Goal: Task Accomplishment & Management: Manage account settings

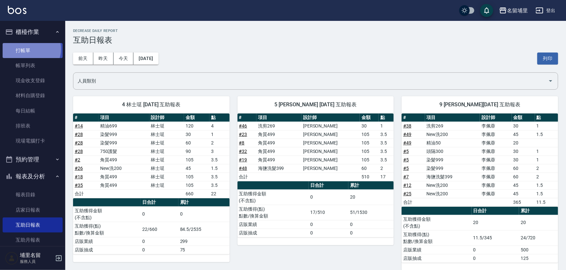
click at [31, 49] on link "打帳單" at bounding box center [33, 50] width 60 height 15
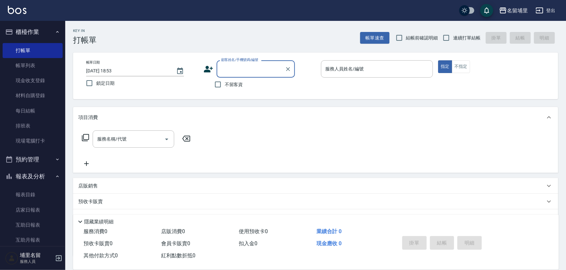
click at [228, 83] on span "不留客資" at bounding box center [234, 84] width 18 height 7
click at [225, 83] on input "不留客資" at bounding box center [218, 85] width 14 height 14
checkbox input "true"
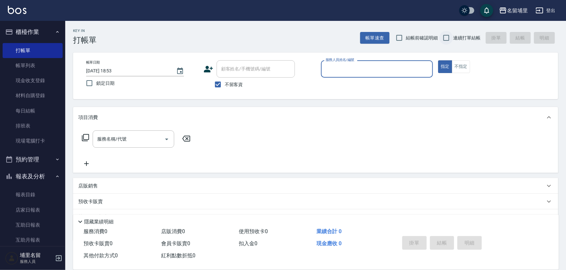
click at [445, 40] on input "連續打單結帳" at bounding box center [446, 38] width 14 height 14
checkbox input "true"
click at [403, 66] on input "服務人員姓名/編號" at bounding box center [377, 68] width 106 height 11
type input "黃偉傑-8"
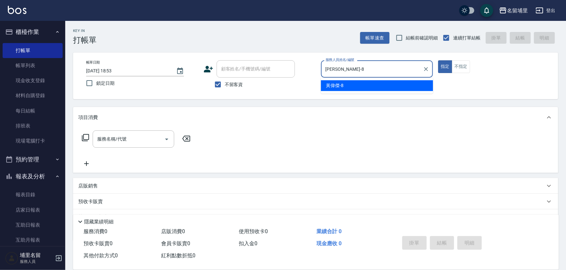
type button "true"
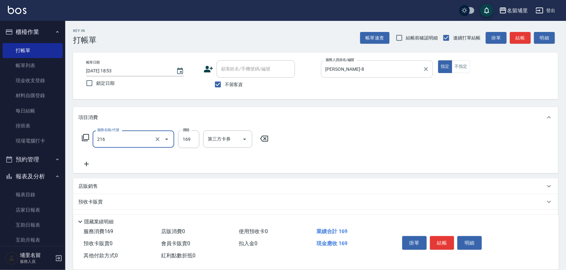
type input "剪髮169(216)"
type input "250"
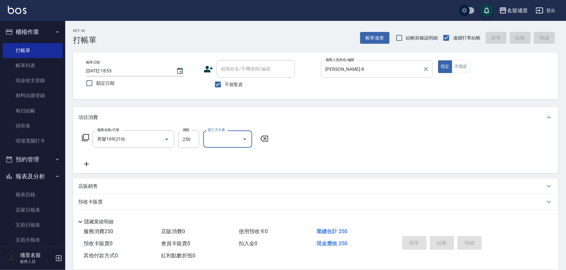
type input "[DATE] 19:11"
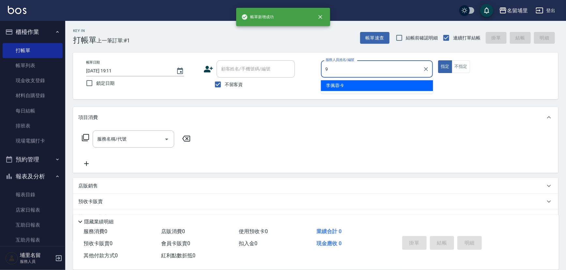
type input "[PERSON_NAME]9"
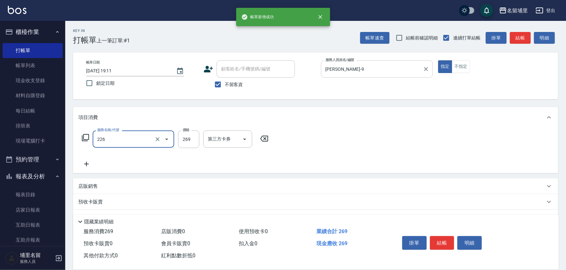
type input "洗剪269(226)"
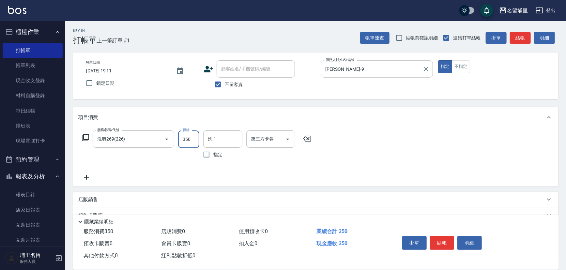
type input "350"
type input "[PERSON_NAME]9"
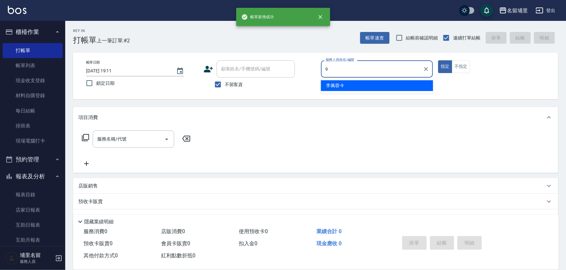
type input "[PERSON_NAME]9"
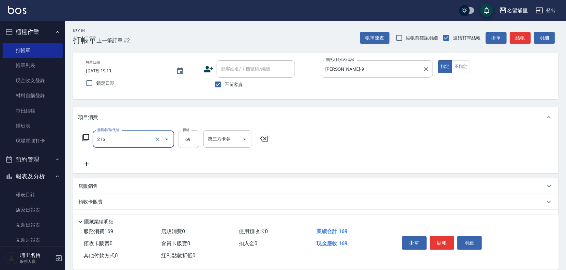
type input "剪髮169(216)"
type input "50"
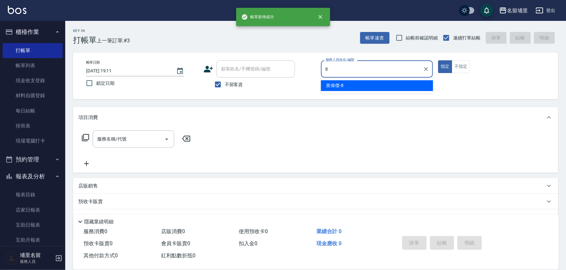
type input "黃偉傑-8"
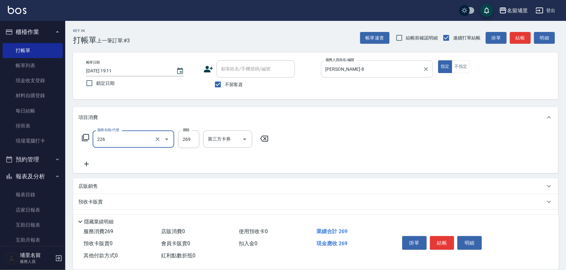
type input "洗剪269(226)"
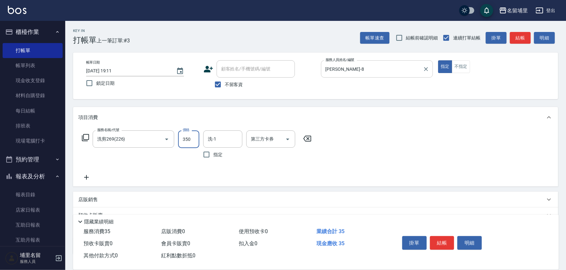
type input "350"
type input "黃偉傑-8"
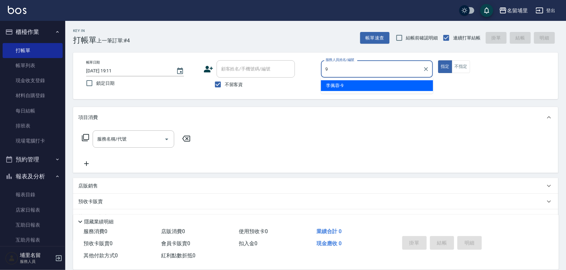
type input "李佩蓉-9"
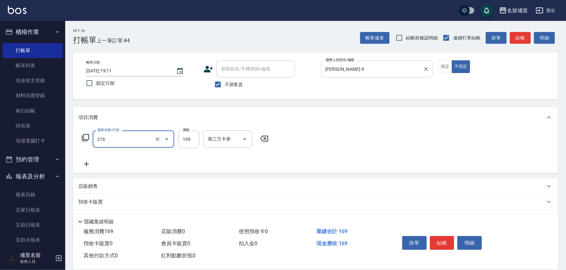
type input "剪髮169(216)"
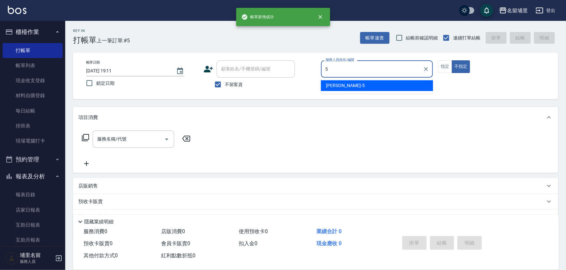
type input "蔣昀璠-5"
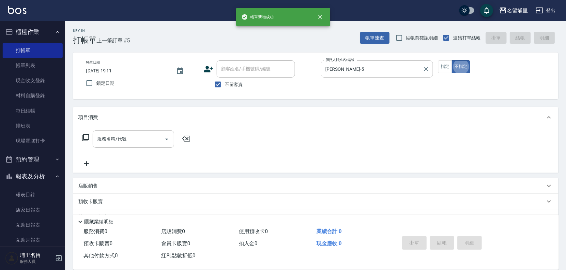
type button "false"
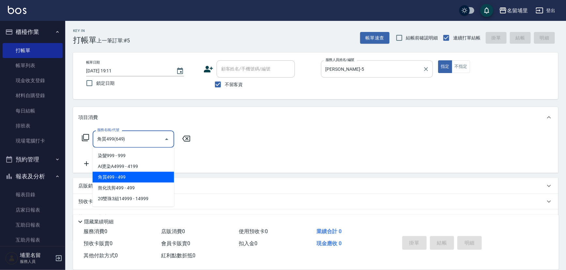
type input "角質499(649)"
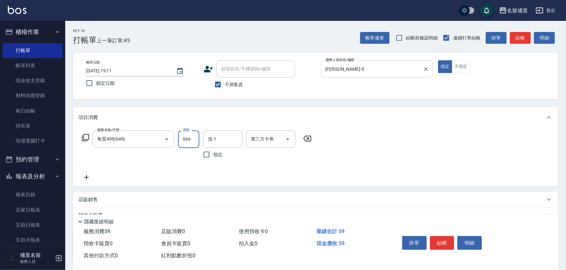
type input "599"
type input "潘宇浩-45"
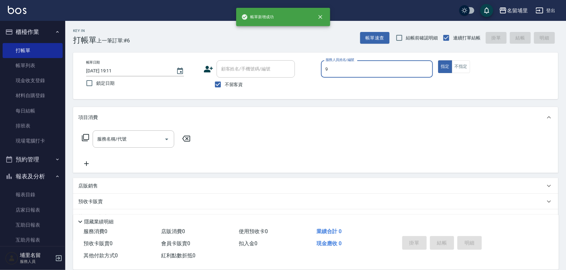
type input "李佩蓉-9"
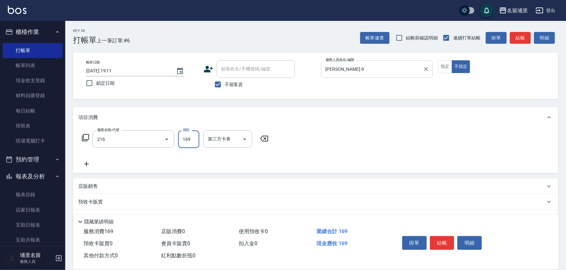
type input "剪髮169(216)"
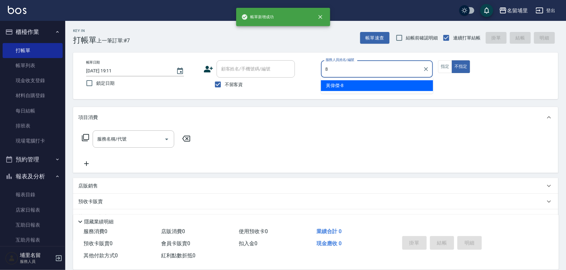
type input "黃偉傑-8"
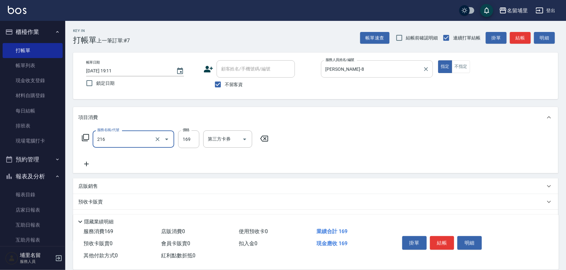
type input "剪髮169(216)"
type input "250"
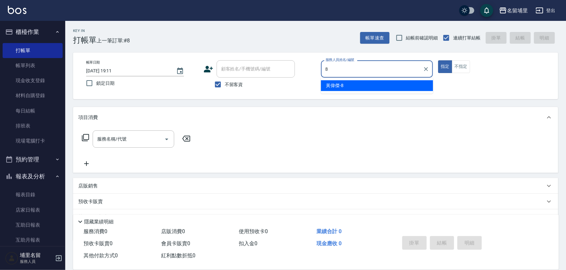
type input "黃偉傑-8"
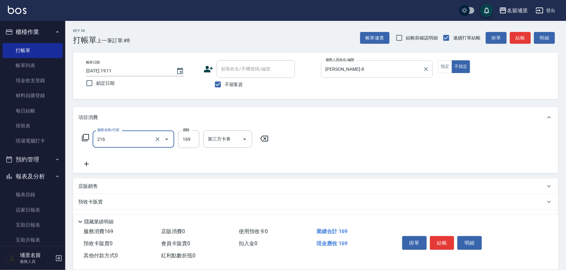
type input "剪髮169(216)"
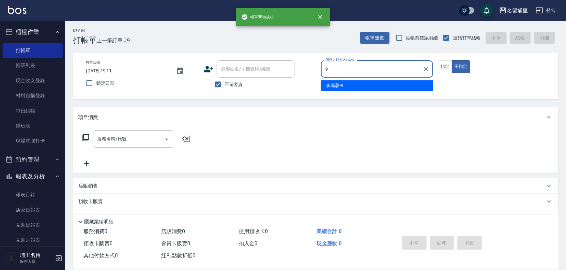
type input "李佩蓉-9"
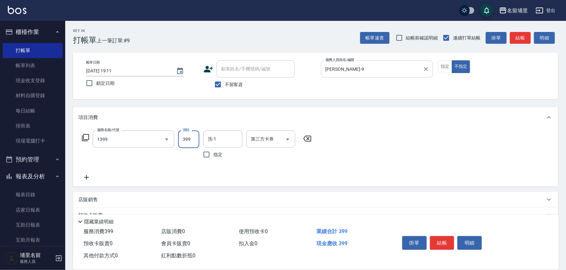
type input "海鹽洗髮399(1399)"
type input "499"
type input "潘宇浩-45"
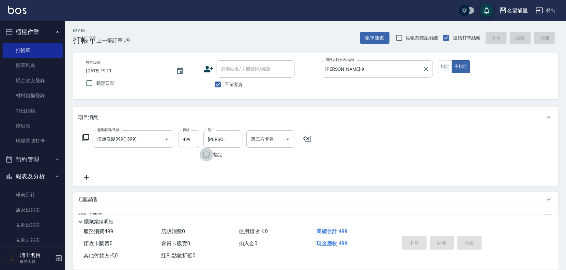
type input "2025/10/07 19:12"
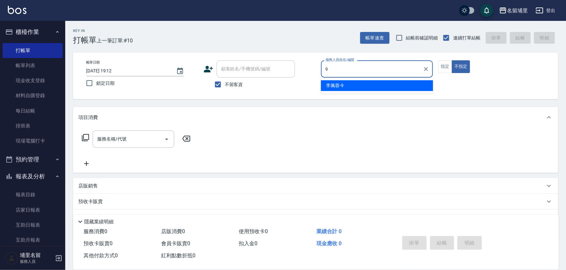
type input "李佩蓉-9"
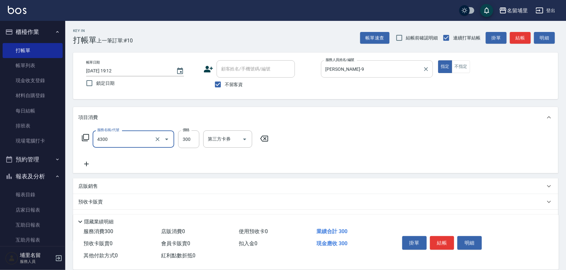
type input "頭隔300(4300)"
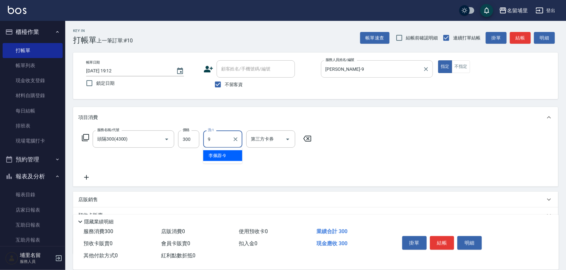
type input "李佩蓉-9"
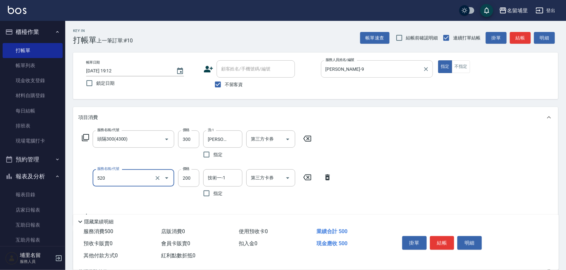
type input "200護髮(520)"
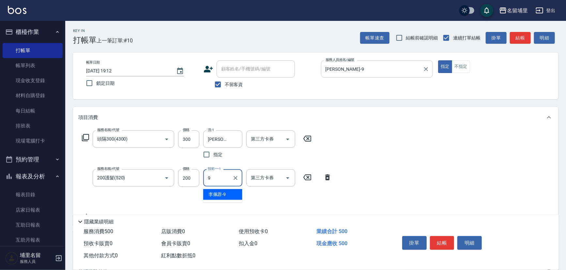
type input "李佩蓉-9"
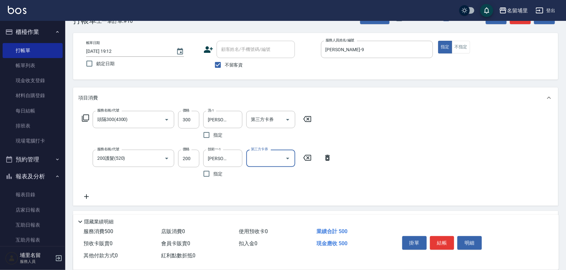
scroll to position [29, 0]
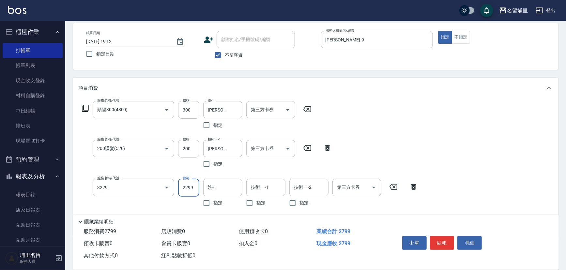
type input "伊黛莉2299(3229)"
type input "1500"
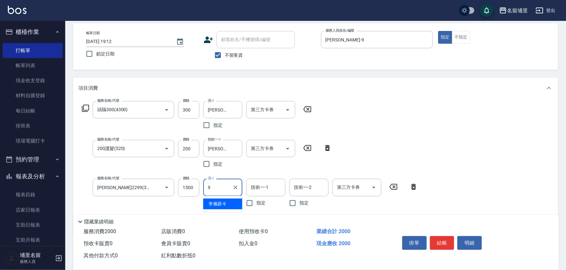
type input "李佩蓉-9"
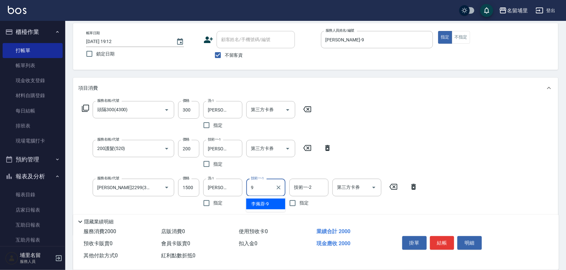
type input "李佩蓉-9"
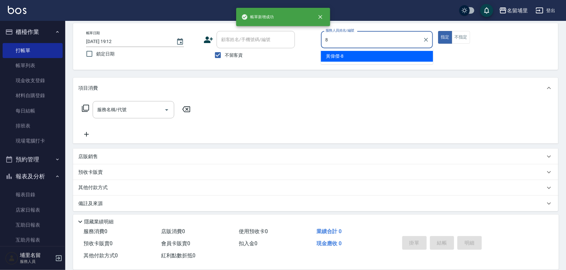
type input "黃偉傑-8"
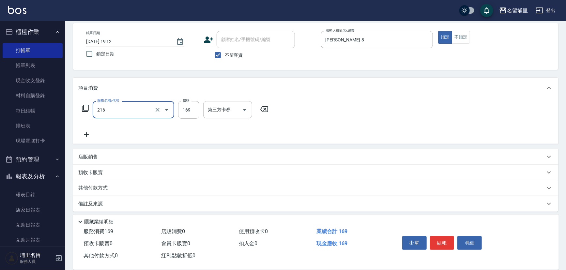
type input "剪髮169(216)"
type input "250"
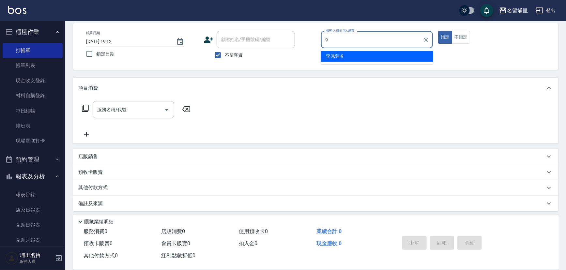
type input "李佩蓉-9"
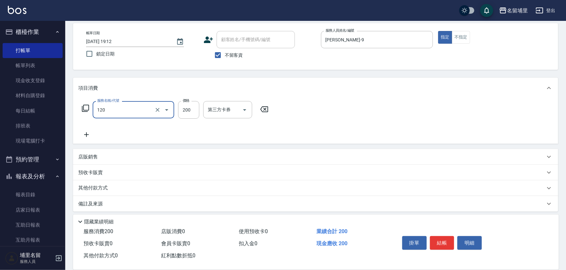
type input "New洗200(120)"
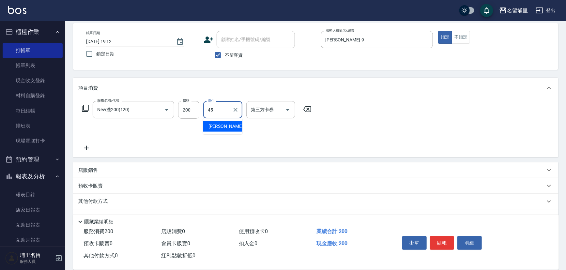
type input "潘宇浩-45"
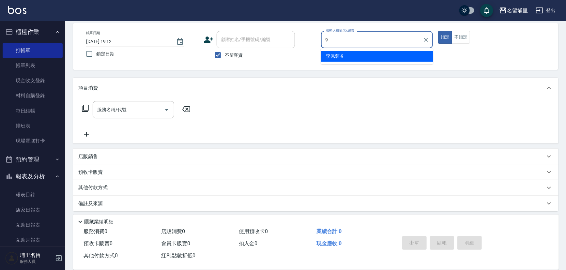
type input "李佩蓉-9"
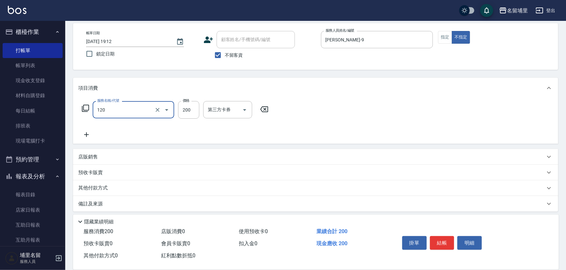
type input "New洗200(120)"
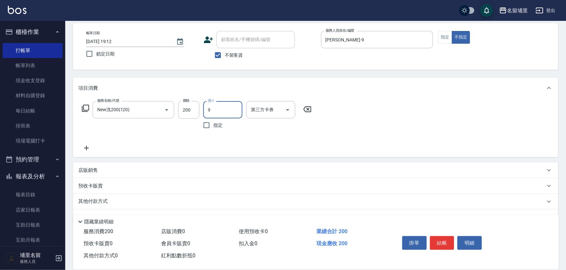
type input "李佩蓉-9"
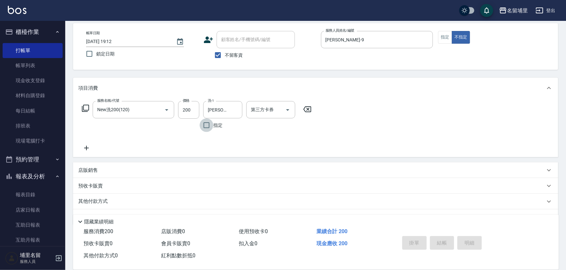
type input "2025/10/07 19:18"
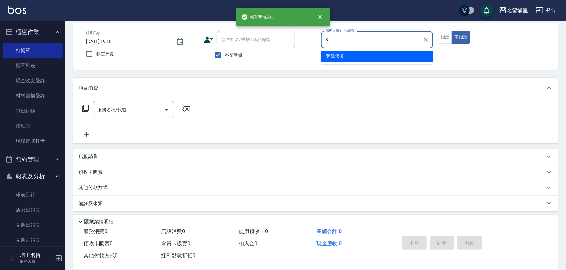
type input "黃偉傑-8"
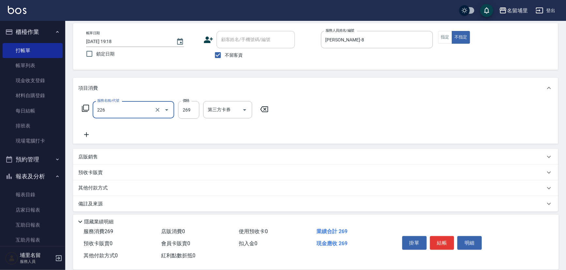
type input "洗剪269(226)"
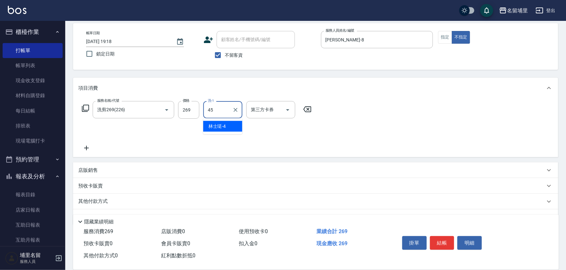
type input "潘宇浩-45"
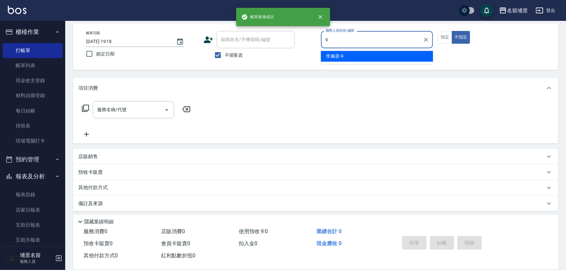
type input "李佩蓉-9"
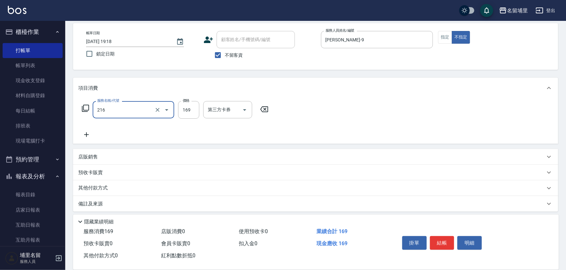
type input "剪髮169(216)"
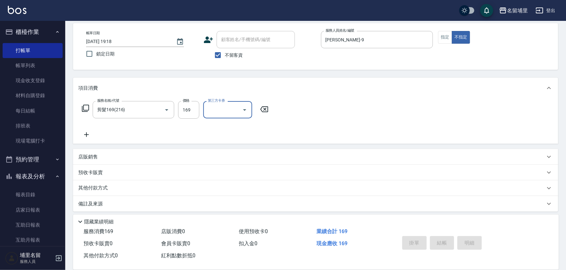
type input "2025/10/07 19:19"
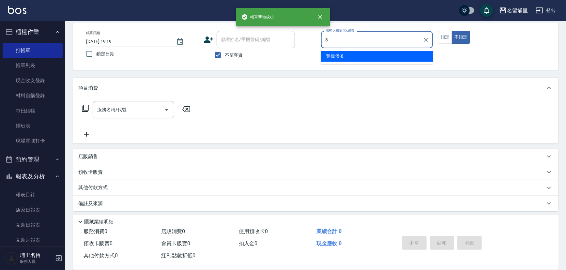
type input "黃偉傑-8"
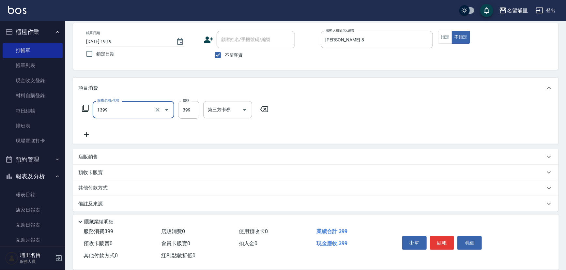
type input "海鹽洗髮399(1399)"
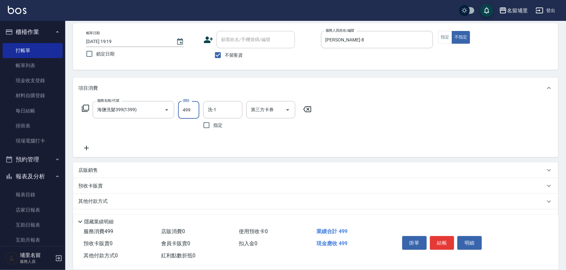
type input "499"
type input "黃偉傑-8"
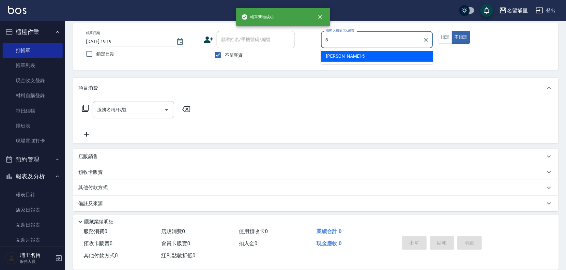
type input "蔣昀璠-5"
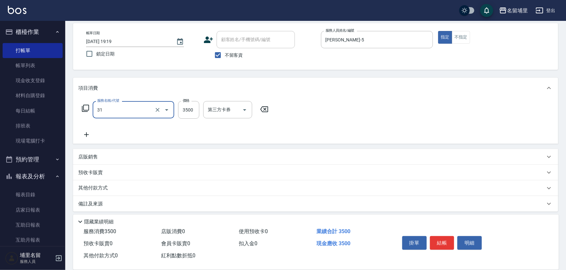
type input "燙A3500(31)"
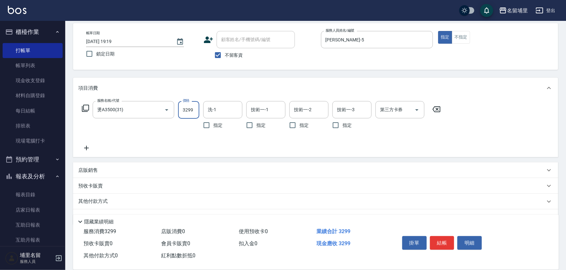
type input "3299"
type input "潘宇浩-45"
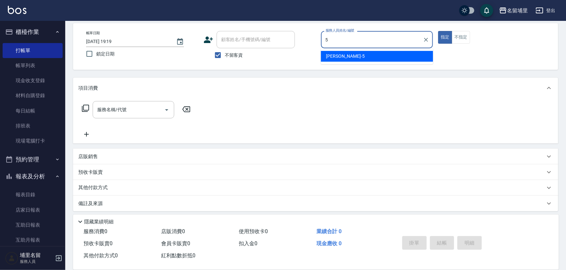
type input "蔣昀璠-5"
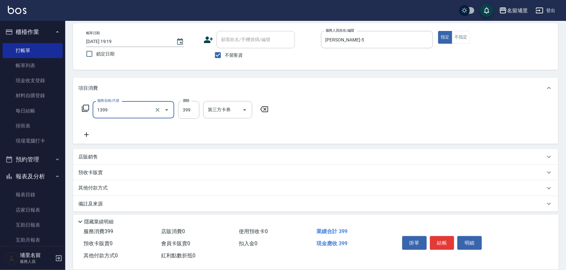
type input "海鹽洗髮399(1399)"
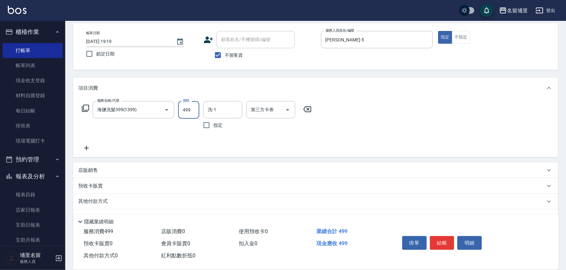
type input "499"
type input "潘宇浩-45"
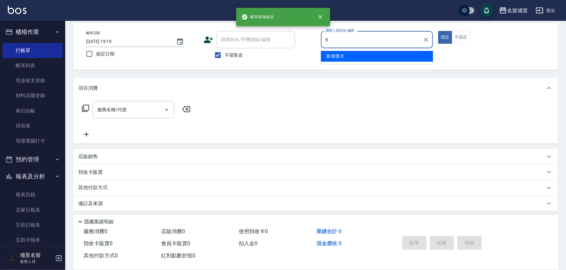
type input "黃偉傑-8"
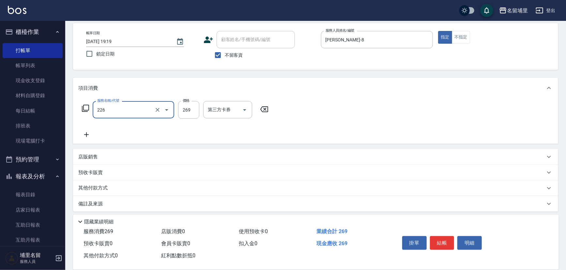
type input "洗剪269(226)"
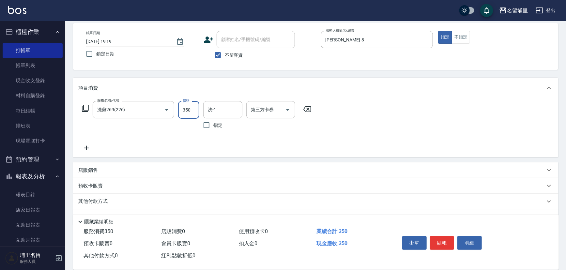
type input "350"
type input "潘宇浩-45"
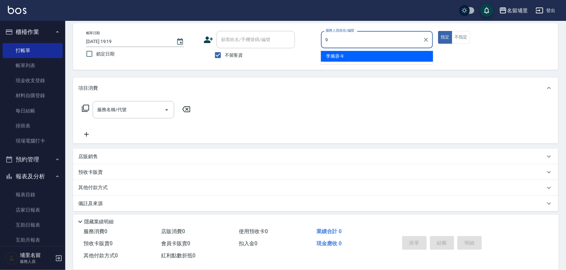
type input "李佩蓉-9"
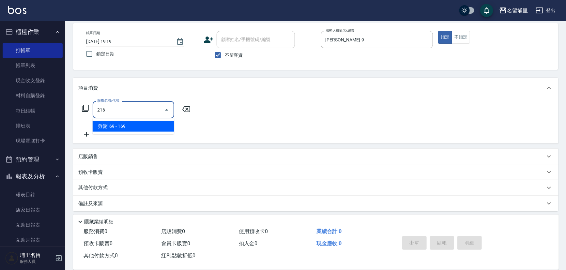
type input "剪髮169(216)"
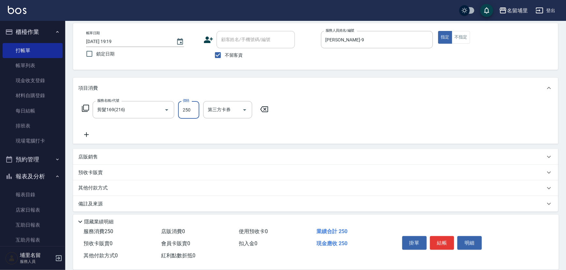
type input "250"
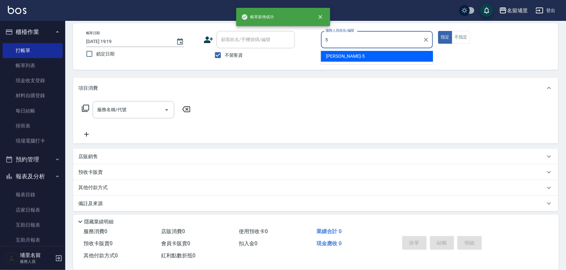
type input "蔣昀璠-5"
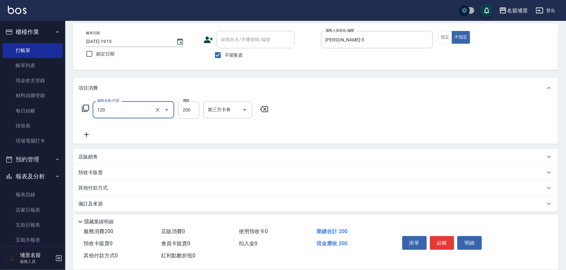
type input "New洗200(120)"
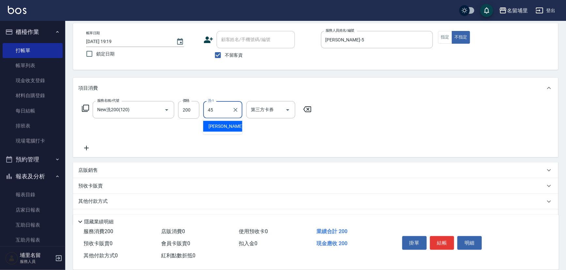
type input "潘宇浩-45"
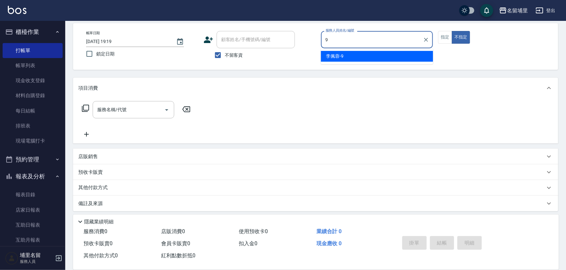
type input "李佩蓉-9"
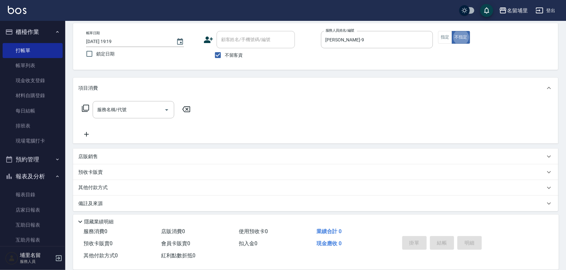
type input "3"
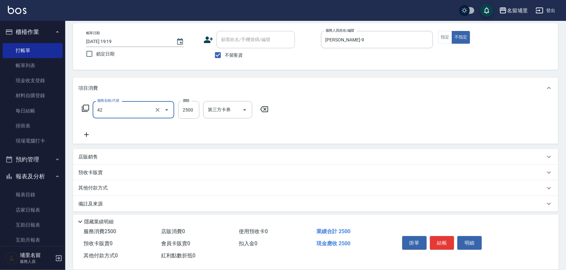
type input "染B2599(42)"
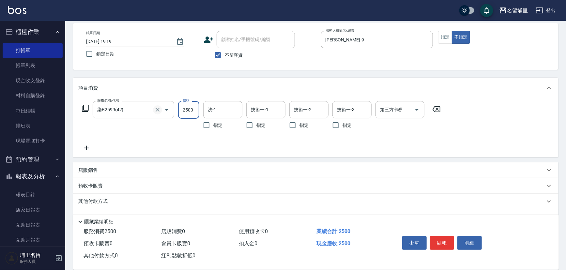
click at [157, 111] on icon "Clear" at bounding box center [157, 110] width 7 height 7
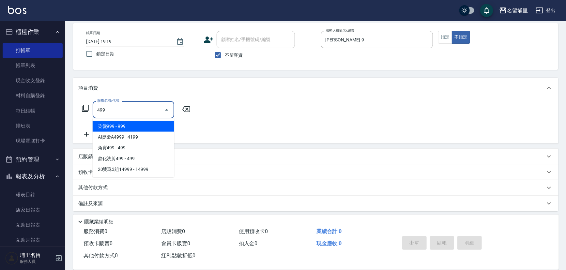
type input "染髮999(499)"
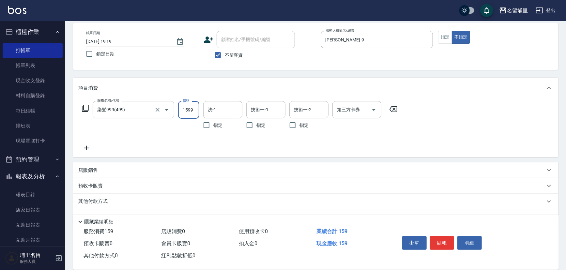
type input "1599"
type input "李佩蓉-9"
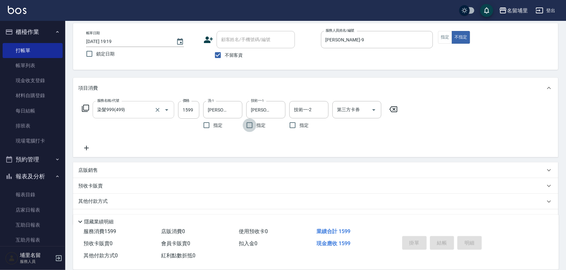
type input "2025/10/07 19:20"
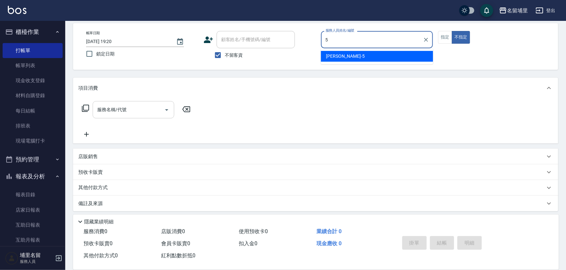
type input "蔣昀璠-5"
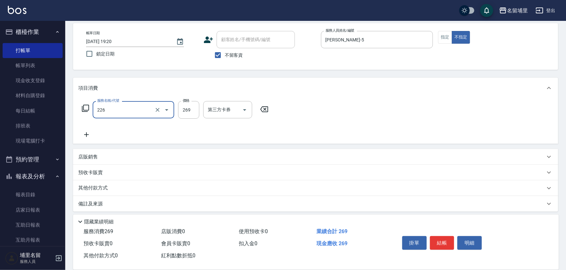
type input "洗剪269(226)"
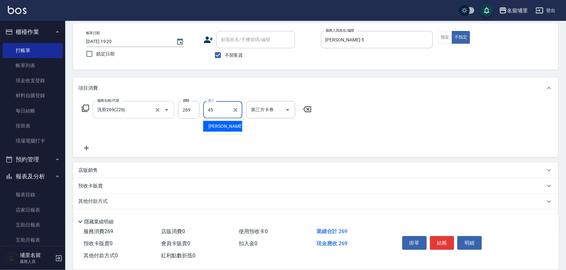
type input "潘宇浩-45"
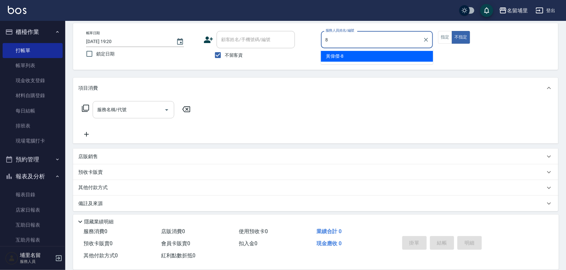
type input "黃偉傑-8"
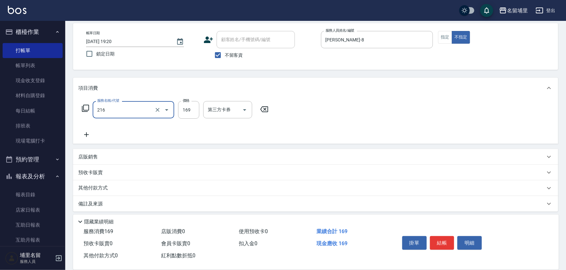
type input "剪髮169(216)"
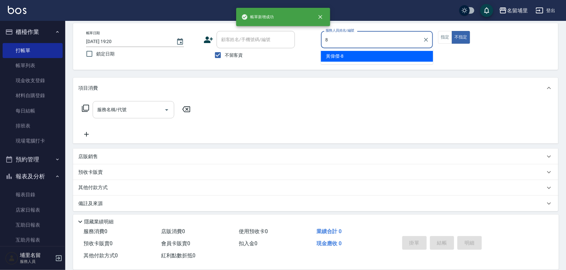
type input "黃偉傑-8"
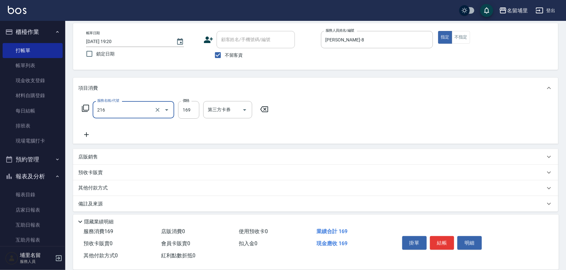
type input "剪髮169(216)"
type input "250"
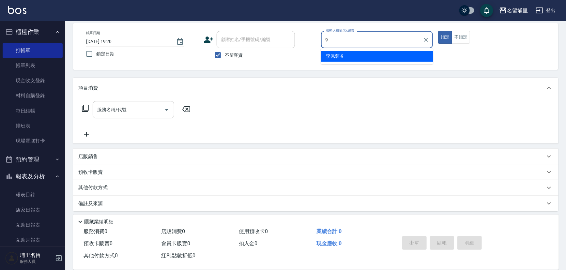
type input "李佩蓉-9"
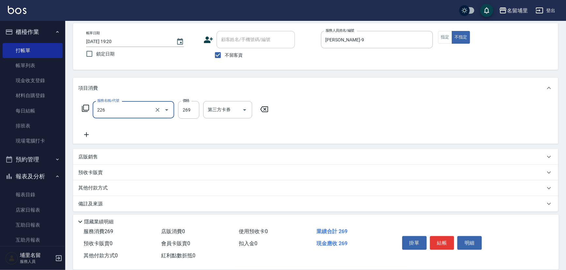
type input "洗剪269(226)"
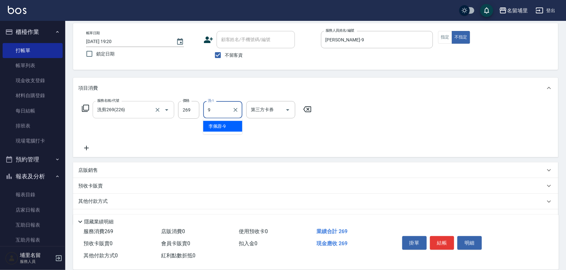
type input "李佩蓉-9"
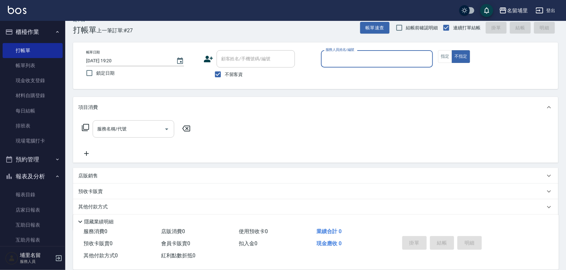
scroll to position [0, 0]
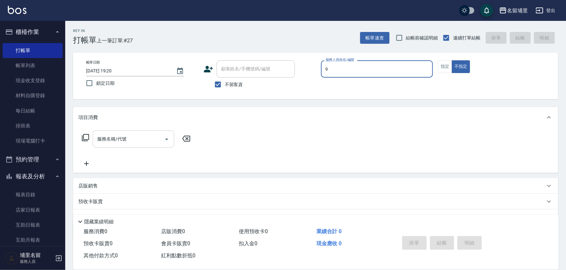
type input "李佩蓉-9"
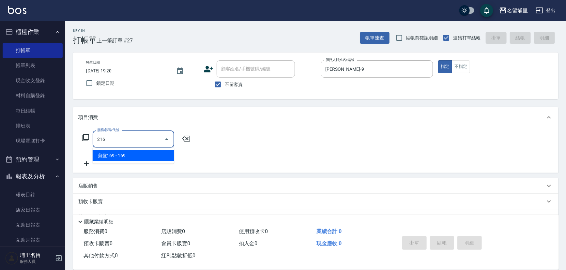
type input "剪髮169(216)"
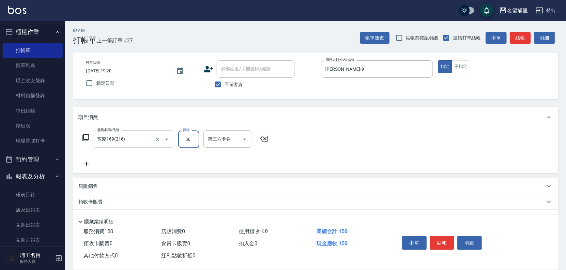
type input "150"
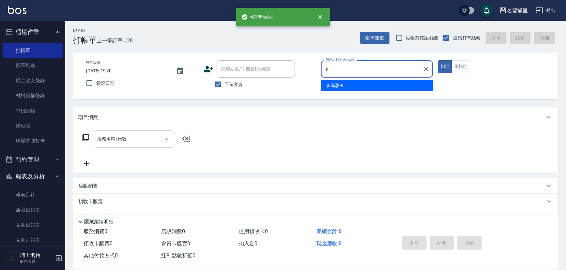
type input "李佩蓉-9"
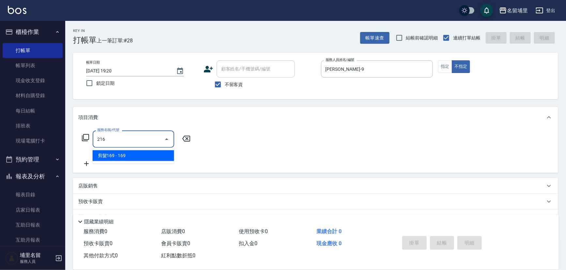
type input "剪髮169(216)"
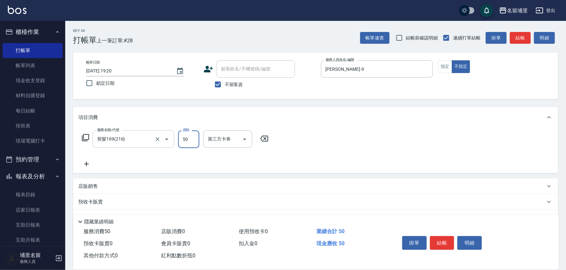
type input "50"
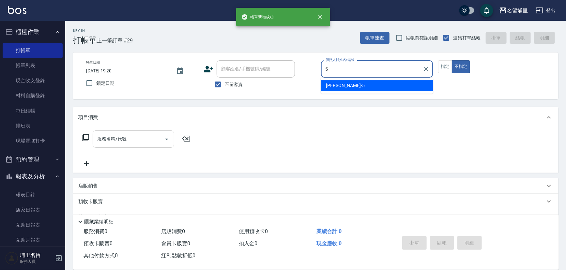
type input "蔣昀璠-5"
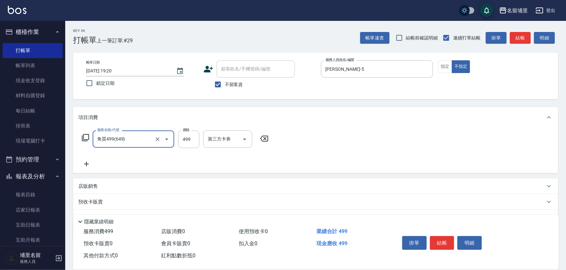
type input "角質499(649)"
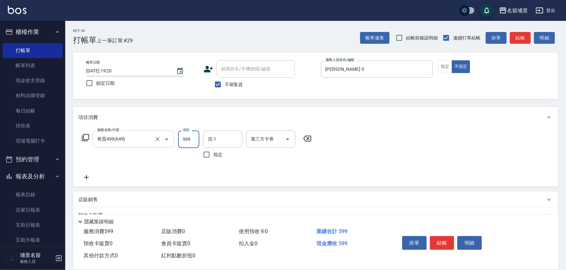
type input "599"
type input "4"
type input "蔣昀璠-5"
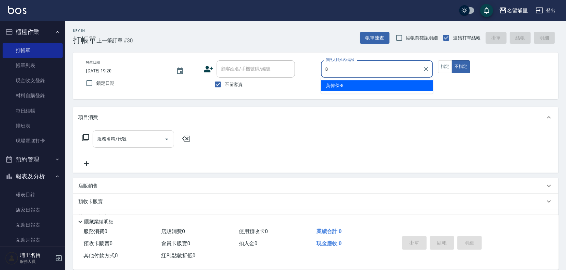
type input "黃偉傑-8"
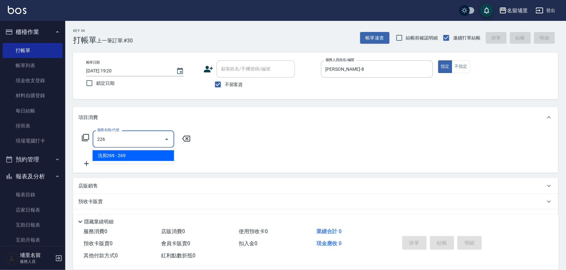
type input "洗剪269(226)"
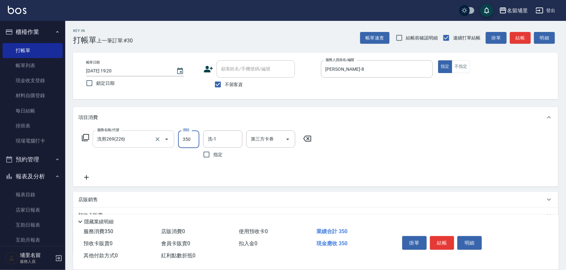
type input "350"
type input "潘宇浩-45"
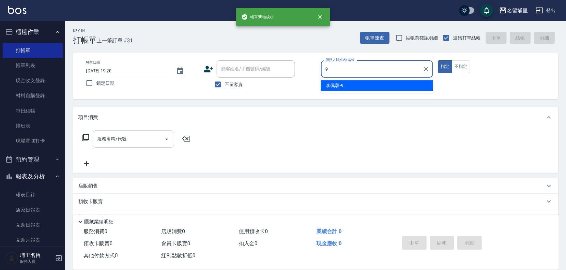
type input "李佩蓉-9"
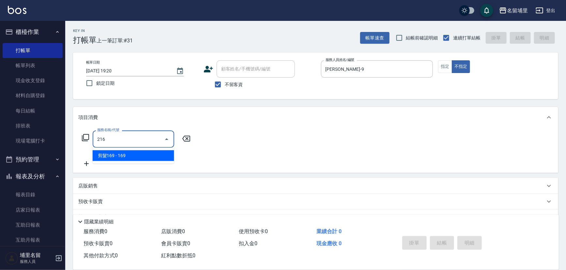
type input "剪髮169(216)"
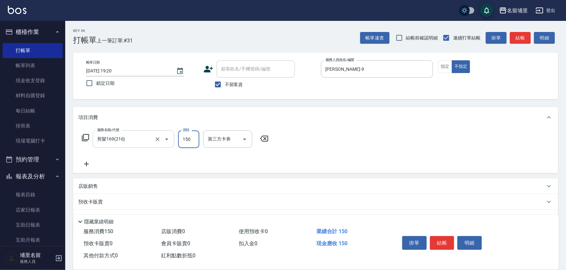
type input "150"
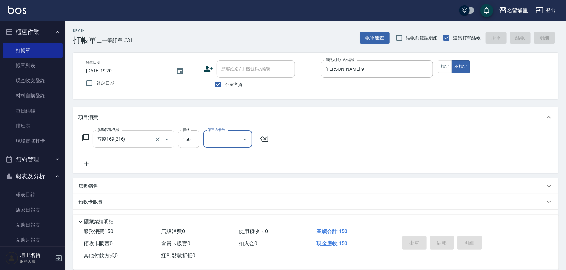
type input "2025/10/07 19:21"
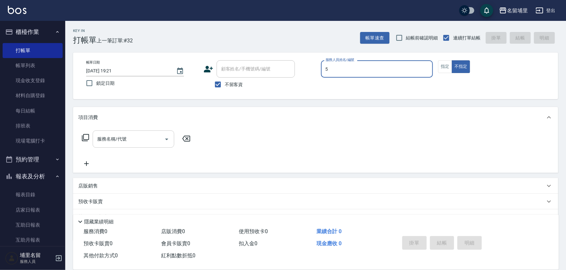
type input "蔣昀璠-5"
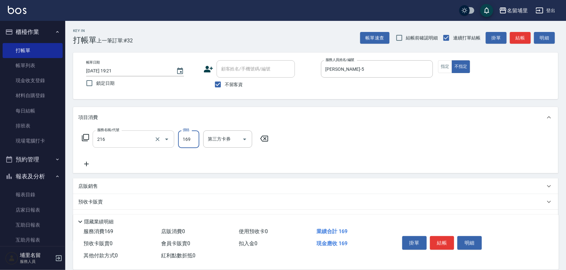
type input "剪髮169(216)"
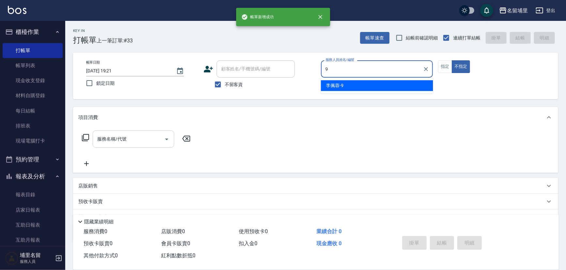
type input "李佩蓉-9"
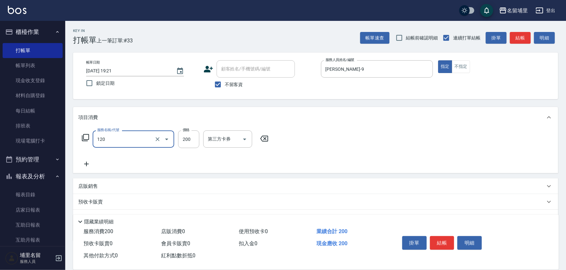
type input "New洗200(120)"
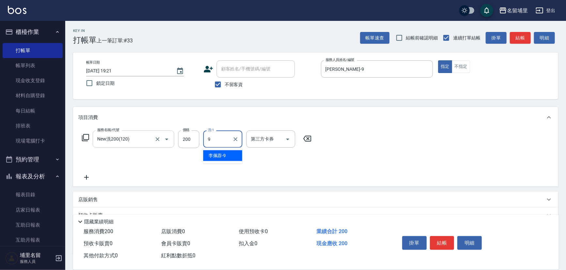
type input "李佩蓉-9"
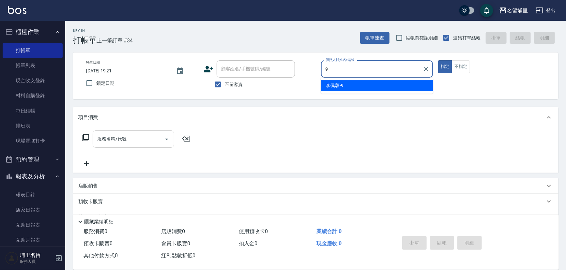
type input "李佩蓉-9"
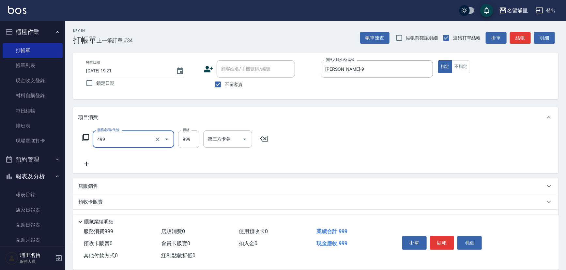
type input "染髮999(499)"
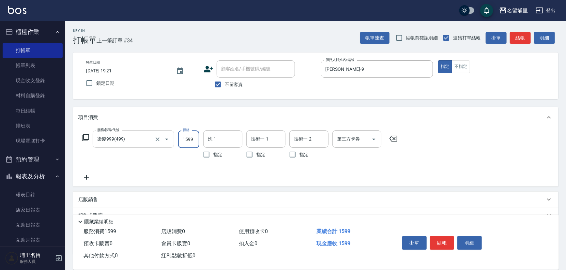
type input "1599"
type input "潘宇浩-45"
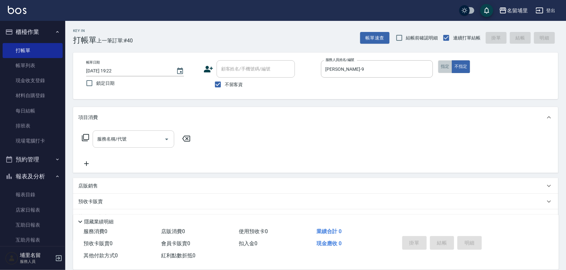
click at [443, 70] on button "指定" at bounding box center [445, 66] width 14 height 13
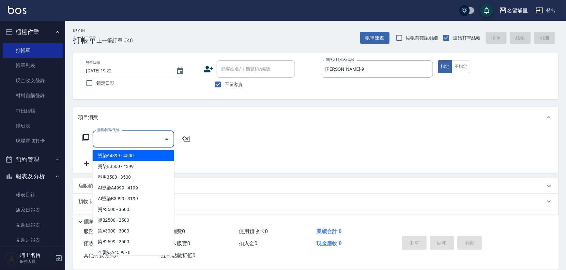
click at [122, 139] on input "服務名稱/代號" at bounding box center [129, 138] width 66 height 11
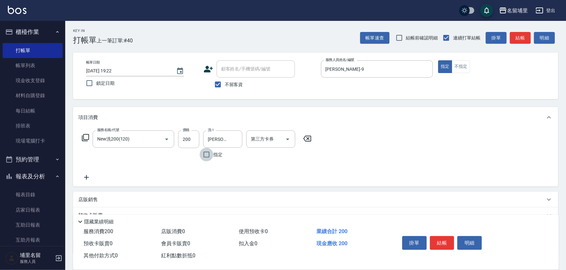
click at [172, 171] on div "服務名稱/代號 New洗200(120) 服務名稱/代號 價格 200 價格 洗-1 潘宇浩-45 洗-1 指定 第三方卡券 第三方卡券" at bounding box center [196, 155] width 237 height 51
click at [447, 245] on button "結帳" at bounding box center [442, 243] width 24 height 14
click at [159, 140] on icon "Clear" at bounding box center [158, 139] width 4 height 4
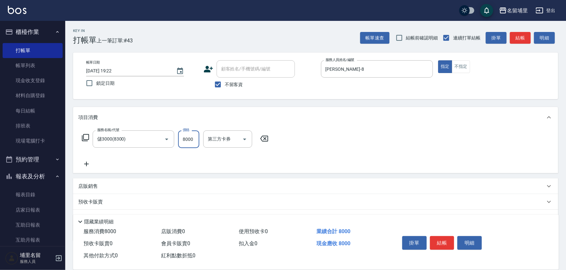
click at [189, 137] on input "8000" at bounding box center [188, 139] width 21 height 18
click at [196, 140] on input "8000" at bounding box center [188, 139] width 21 height 18
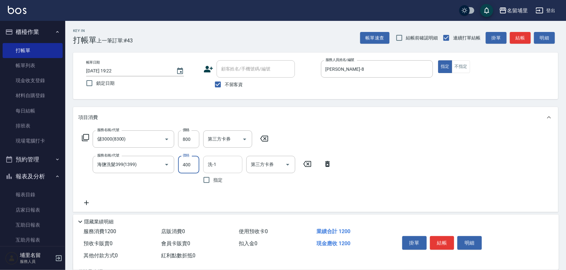
click at [233, 161] on input "洗-1" at bounding box center [222, 164] width 33 height 11
click at [291, 166] on icon "Open" at bounding box center [288, 165] width 8 height 8
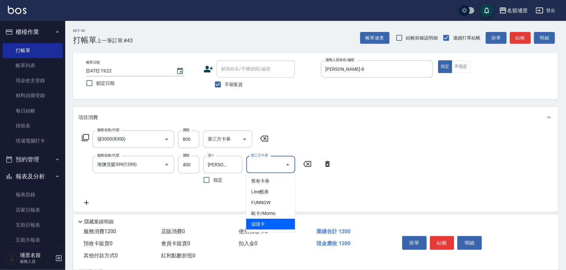
click at [265, 221] on span "儲值卡" at bounding box center [270, 224] width 49 height 11
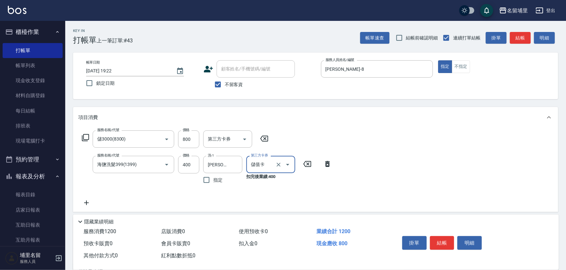
click at [444, 238] on button "結帳" at bounding box center [442, 243] width 24 height 14
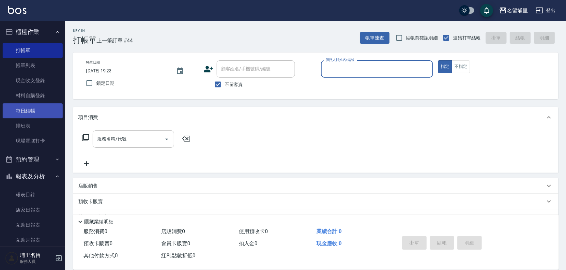
click at [54, 110] on link "每日結帳" at bounding box center [33, 110] width 60 height 15
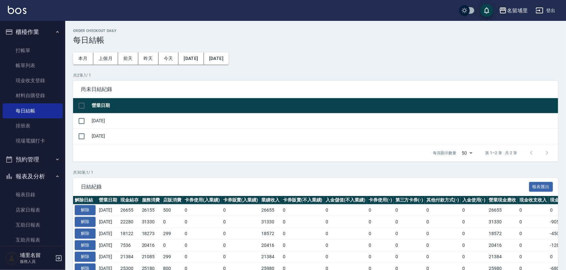
click at [79, 105] on input "checkbox" at bounding box center [82, 106] width 14 height 14
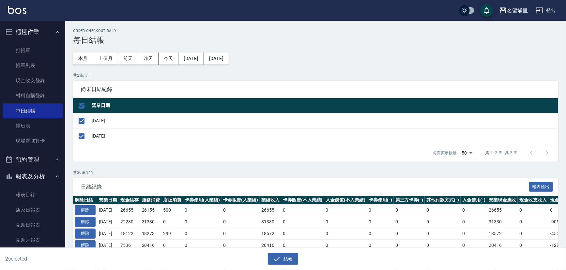
click at [82, 122] on input "checkbox" at bounding box center [82, 121] width 14 height 14
click at [82, 138] on input "checkbox" at bounding box center [82, 136] width 14 height 14
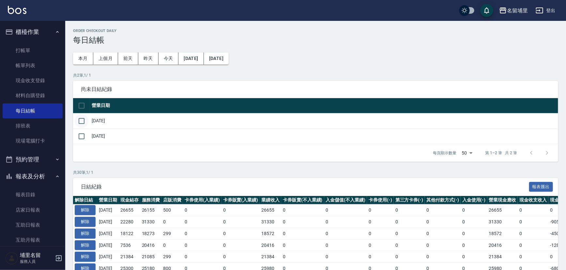
click at [81, 123] on input "checkbox" at bounding box center [82, 121] width 14 height 14
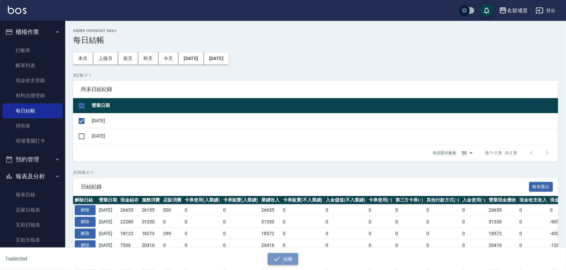
click at [287, 264] on button "結帳" at bounding box center [283, 259] width 30 height 12
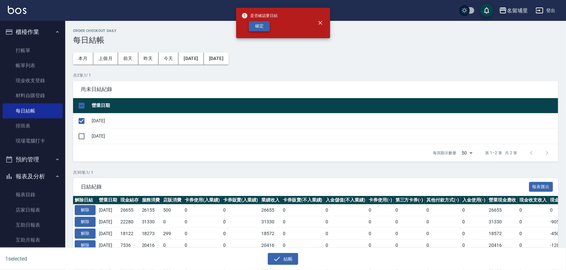
click at [262, 29] on button "確定" at bounding box center [259, 26] width 21 height 10
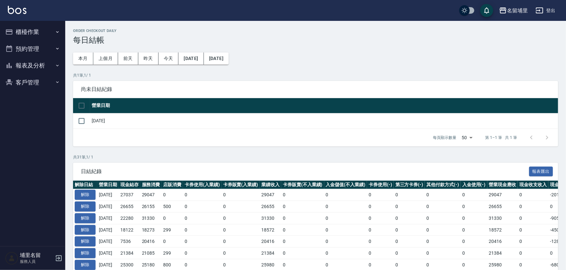
drag, startPoint x: 140, startPoint y: 204, endPoint x: 124, endPoint y: 192, distance: 19.8
click at [119, 192] on td "2025/10/06" at bounding box center [108, 195] width 22 height 12
click at [47, 65] on button "報表及分析" at bounding box center [33, 65] width 60 height 17
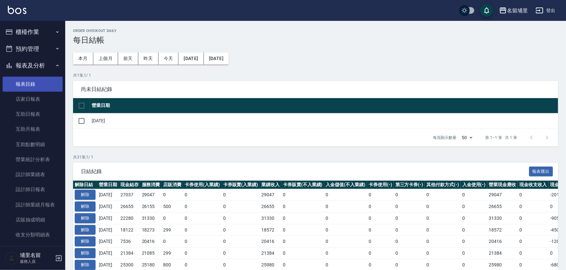
drag, startPoint x: 43, startPoint y: 92, endPoint x: 48, endPoint y: 91, distance: 5.3
click at [43, 92] on link "店家日報表" at bounding box center [33, 99] width 60 height 15
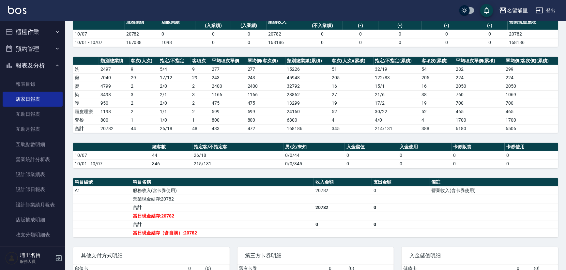
scroll to position [59, 0]
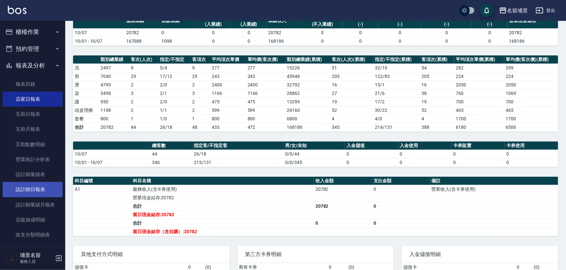
click at [43, 189] on link "設計師日報表" at bounding box center [33, 189] width 60 height 15
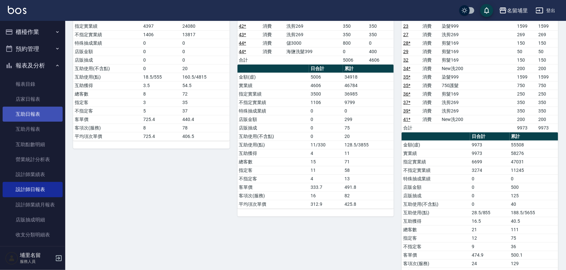
scroll to position [148, 0]
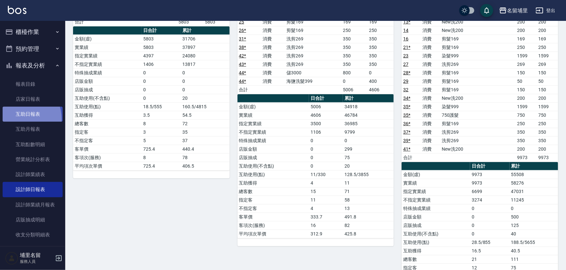
click at [18, 119] on link "互助日報表" at bounding box center [33, 114] width 60 height 15
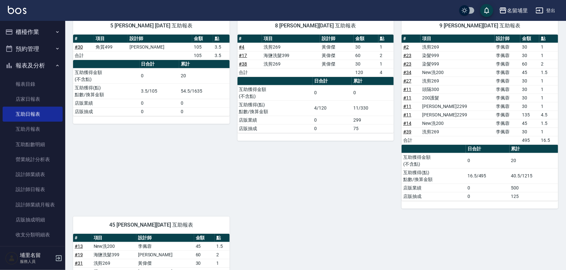
scroll to position [23, 0]
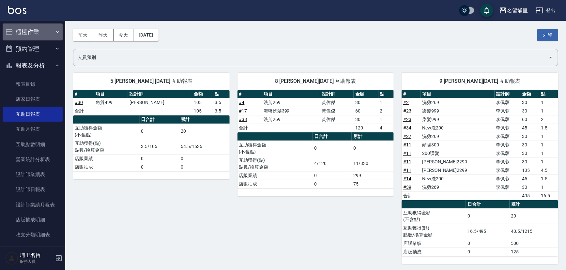
click at [41, 36] on button "櫃檯作業" at bounding box center [33, 31] width 60 height 17
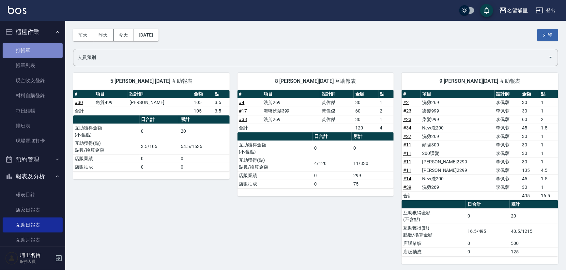
click at [35, 55] on link "打帳單" at bounding box center [33, 50] width 60 height 15
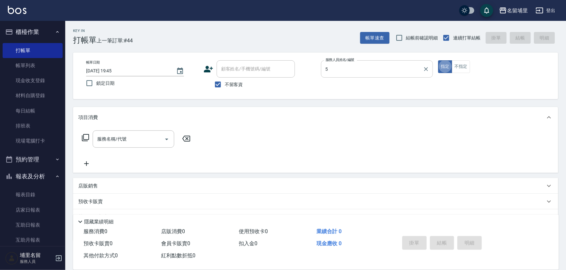
type input "蔣昀璠-5"
type button "true"
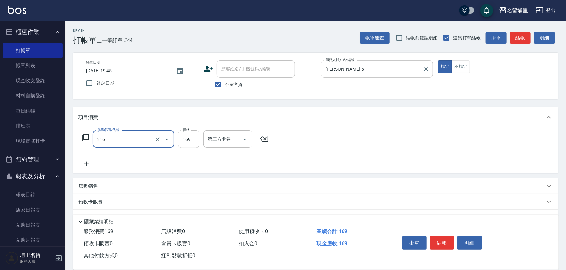
type input "剪髮169(216)"
type input "200"
click at [437, 239] on button "結帳" at bounding box center [442, 243] width 24 height 14
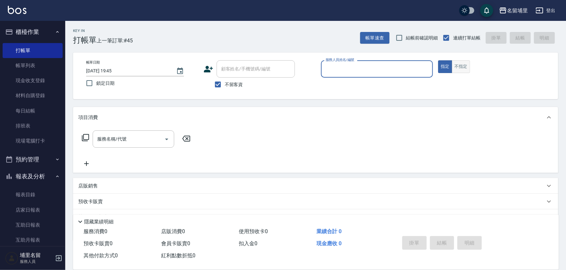
click at [465, 68] on button "不指定" at bounding box center [461, 66] width 18 height 13
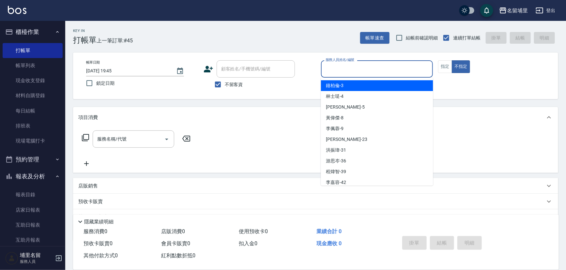
click at [401, 71] on input "服務人員姓名/編號" at bounding box center [377, 68] width 106 height 11
type input "李佩蓉-9"
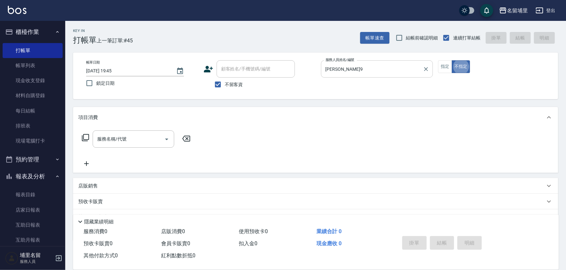
type button "false"
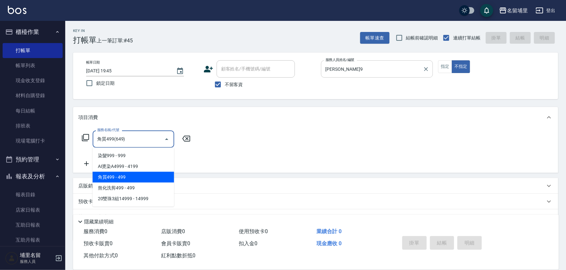
type input "角質499(649)"
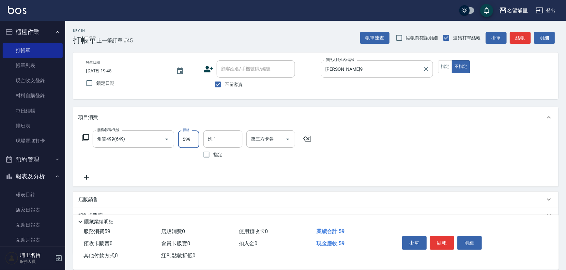
type input "599"
type input "李佩蓉-9"
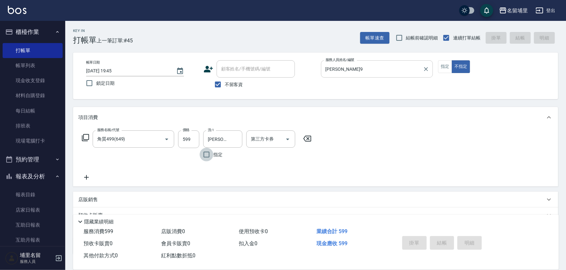
type input "2025/10/07 19:46"
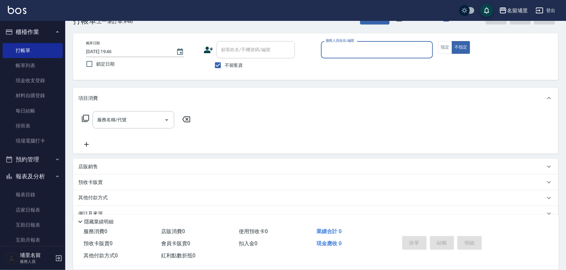
scroll to position [29, 0]
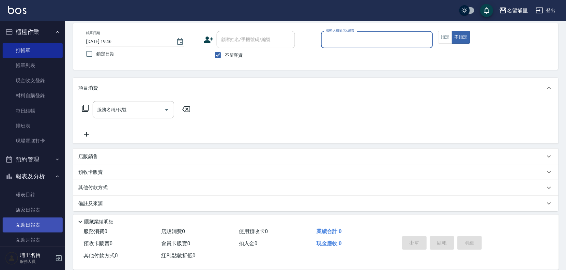
click at [37, 228] on link "互助日報表" at bounding box center [33, 225] width 60 height 15
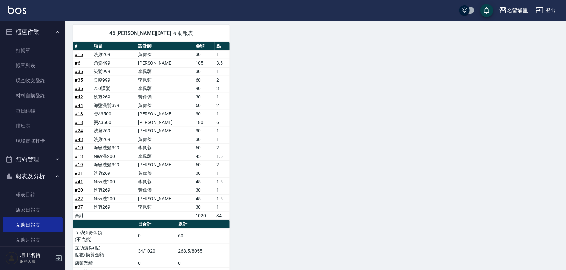
scroll to position [269, 0]
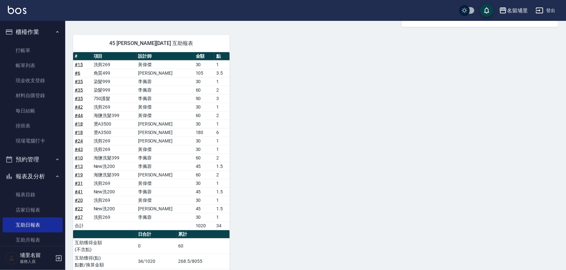
click at [82, 156] on link "# 10" at bounding box center [79, 157] width 8 height 5
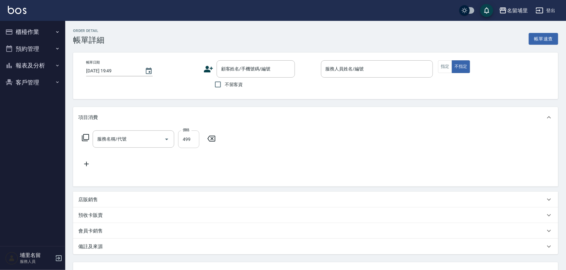
type input "[DATE] 19:11"
checkbox input "true"
type input "[PERSON_NAME]9"
type input "海鹽洗髮399(1399)"
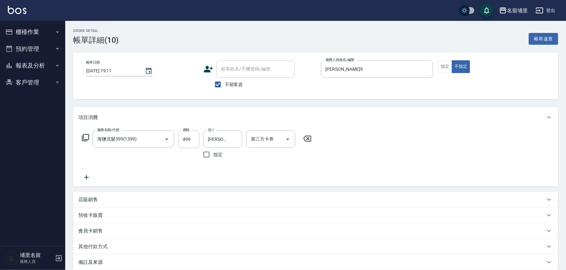
drag, startPoint x: 308, startPoint y: 136, endPoint x: 206, endPoint y: 124, distance: 101.8
click at [307, 137] on icon at bounding box center [307, 139] width 16 height 8
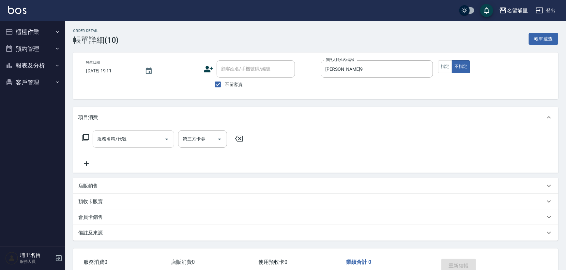
click at [168, 136] on icon "Open" at bounding box center [167, 139] width 8 height 8
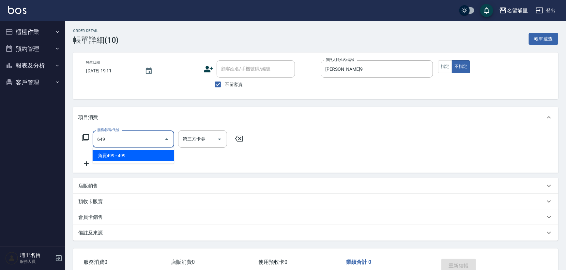
type input "角質499(649)"
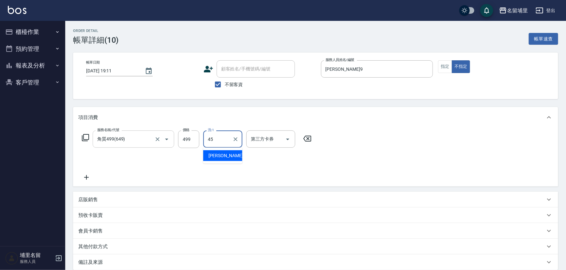
type input "[PERSON_NAME]-45"
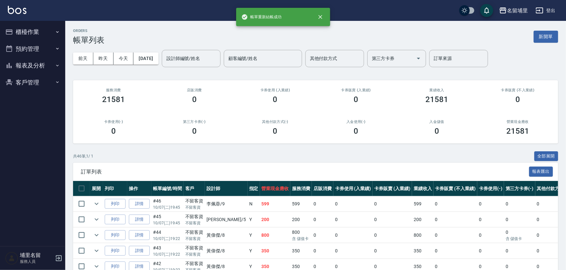
click at [49, 70] on button "報表及分析" at bounding box center [33, 65] width 60 height 17
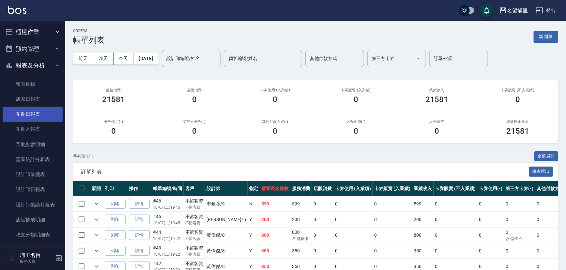
click at [53, 108] on link "互助日報表" at bounding box center [33, 114] width 60 height 15
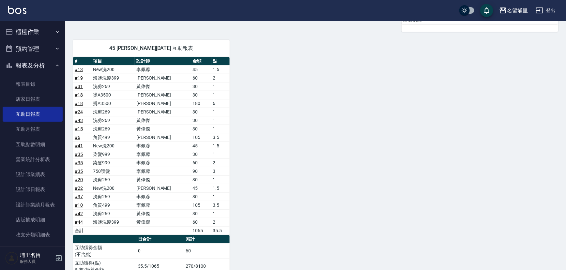
scroll to position [299, 0]
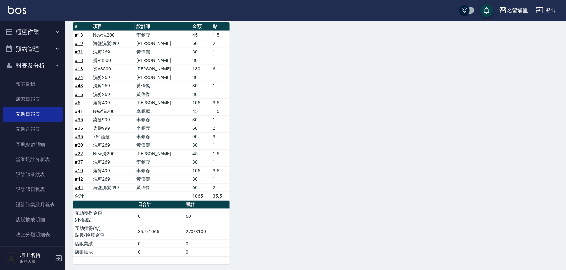
click at [78, 126] on link "# 35" at bounding box center [79, 128] width 8 height 5
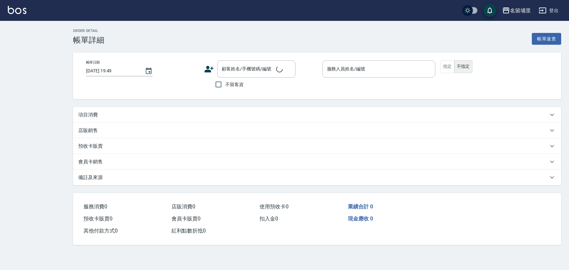
type input "2025/10/07 19:21"
checkbox input "true"
type input "[PERSON_NAME]9"
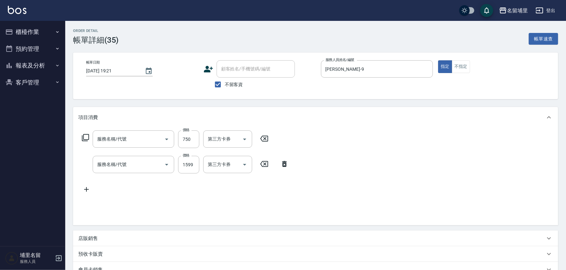
type input "750護髮(575)"
type input "染髮999(499)"
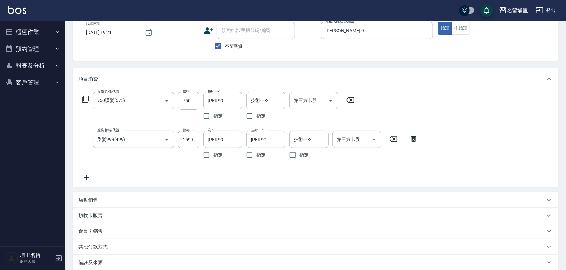
scroll to position [89, 0]
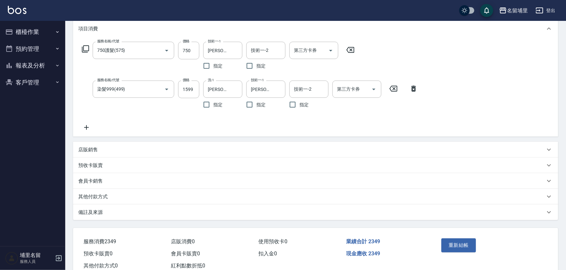
click at [416, 86] on icon at bounding box center [413, 89] width 16 height 8
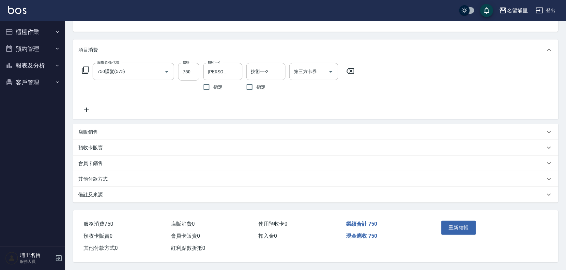
scroll to position [69, 0]
click at [87, 108] on icon at bounding box center [86, 110] width 5 height 5
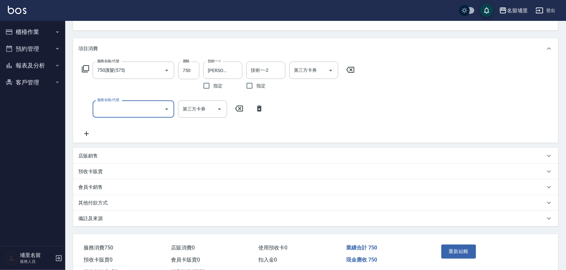
scroll to position [89, 0]
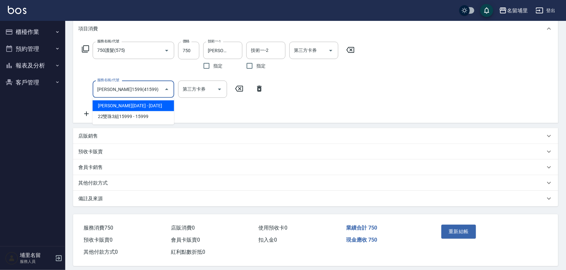
type input "伊黛莉1599(41599)"
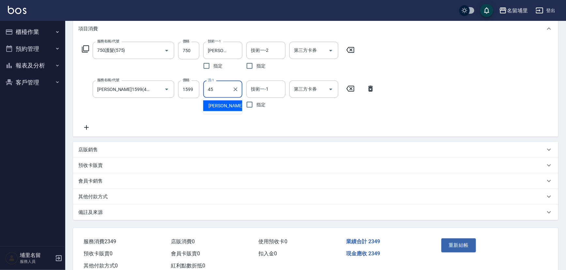
type input "[PERSON_NAME]-45"
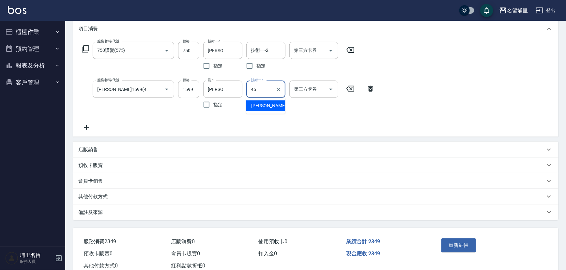
type input "[PERSON_NAME]-45"
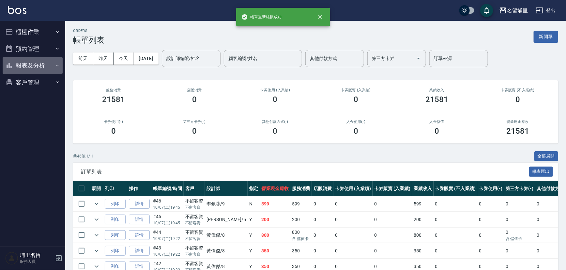
click at [55, 65] on icon "button" at bounding box center [57, 65] width 5 height 5
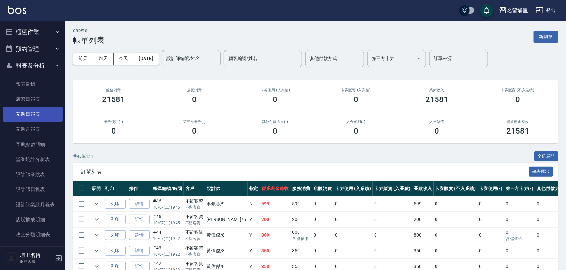
click at [47, 115] on link "互助日報表" at bounding box center [33, 114] width 60 height 15
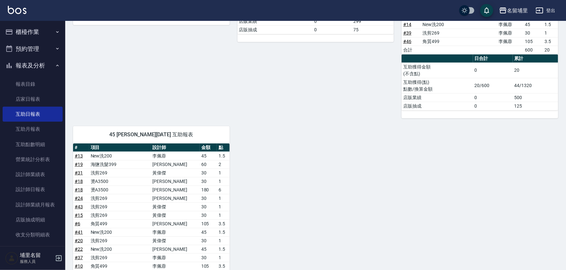
scroll to position [299, 0]
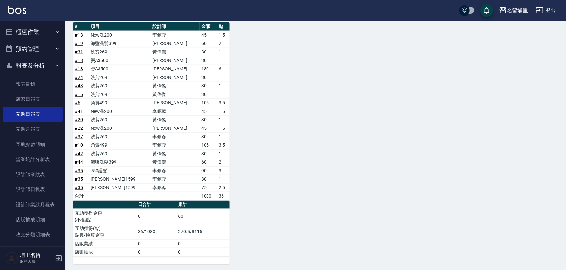
click at [541, 7] on icon "button" at bounding box center [540, 11] width 8 height 8
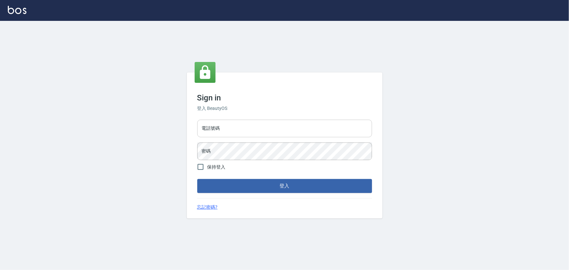
click at [274, 128] on input "電話號碼" at bounding box center [284, 129] width 175 height 18
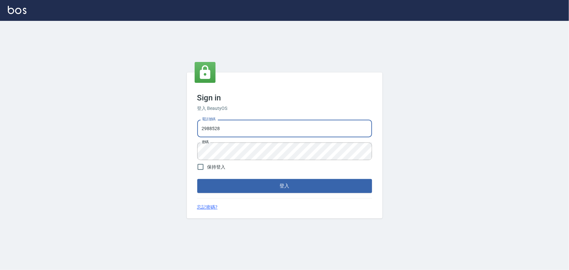
drag, startPoint x: 273, startPoint y: 128, endPoint x: 119, endPoint y: 124, distance: 154.3
click at [144, 139] on div "Sign in 登入 BeautyOS 電話號碼 [PHONE_NUMBER] 電話號碼 密碼 密碼 保持登入 登入 忘記密碼?" at bounding box center [284, 145] width 569 height 249
type input "2380118"
click at [197, 179] on button "登入" at bounding box center [284, 186] width 175 height 14
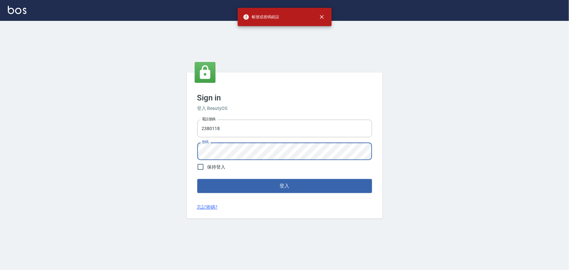
click at [168, 186] on div "Sign in 登入 BeautyOS 電話號碼 2380118 電話號碼 密碼 密碼 保持登入 登入 忘記密碼?" at bounding box center [284, 145] width 569 height 249
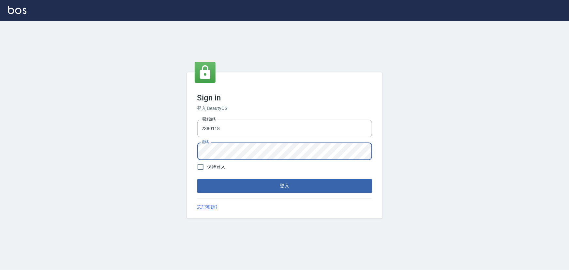
click at [197, 179] on button "登入" at bounding box center [284, 186] width 175 height 14
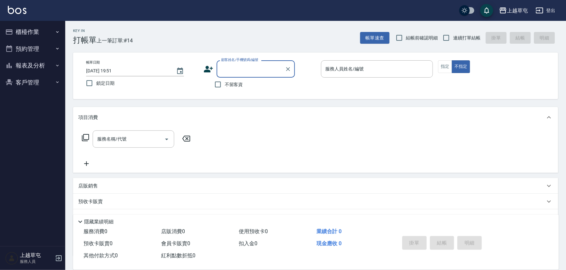
click at [52, 67] on button "報表及分析" at bounding box center [33, 65] width 60 height 17
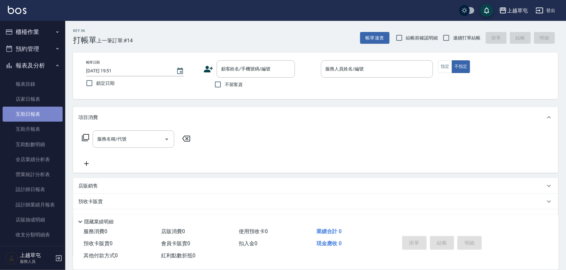
click at [38, 108] on link "互助日報表" at bounding box center [33, 114] width 60 height 15
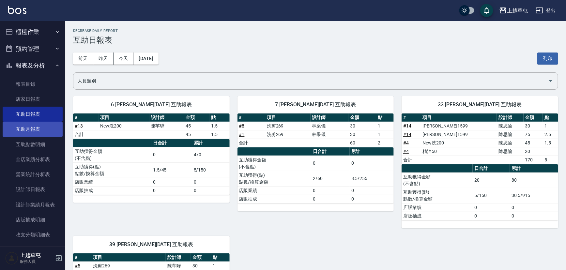
click at [41, 132] on link "互助月報表" at bounding box center [33, 129] width 60 height 15
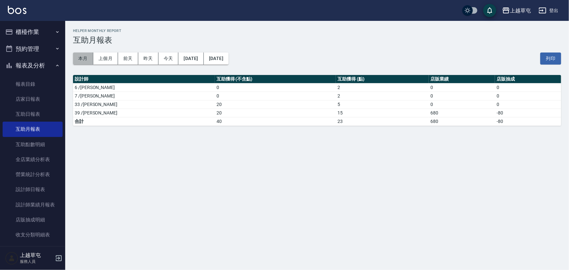
click at [91, 60] on button "本月" at bounding box center [83, 59] width 20 height 12
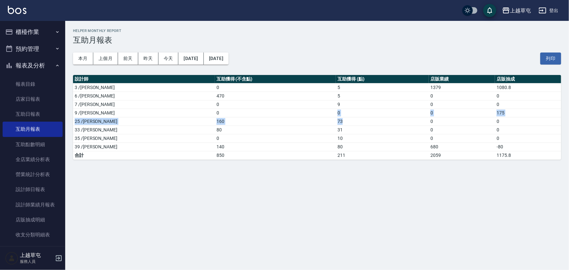
drag, startPoint x: 303, startPoint y: 111, endPoint x: 331, endPoint y: 124, distance: 30.5
click at [330, 124] on tbody "3 /李育慈 0 5 1379 1080.8 6 /陳芊驊 470 5 0 0 7 /林采儀 0 9 0 0 9 /陳思諭 0 0 0 175 25 /吳芷欣…" at bounding box center [317, 121] width 488 height 76
drag, startPoint x: 332, startPoint y: 131, endPoint x: 326, endPoint y: 133, distance: 5.6
click at [336, 131] on td "31" at bounding box center [382, 130] width 93 height 8
drag, startPoint x: 302, startPoint y: 126, endPoint x: 348, endPoint y: 143, distance: 48.5
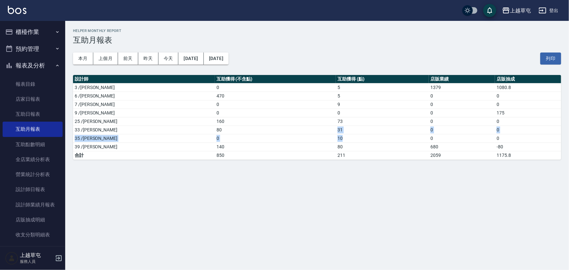
click at [348, 143] on tbody "3 /李育慈 0 5 1379 1080.8 6 /陳芊驊 470 5 0 0 7 /林采儀 0 9 0 0 9 /陳思諭 0 0 0 175 25 /吳芷欣…" at bounding box center [317, 121] width 488 height 76
click at [346, 143] on td "80" at bounding box center [382, 147] width 93 height 8
drag, startPoint x: 294, startPoint y: 141, endPoint x: 316, endPoint y: 137, distance: 22.5
click at [316, 137] on tr "35 /林彥柏 0 10 0 0" at bounding box center [317, 138] width 488 height 8
drag, startPoint x: 331, startPoint y: 146, endPoint x: 326, endPoint y: 149, distance: 5.4
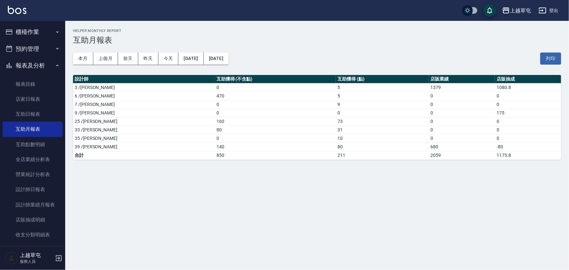
click at [336, 148] on td "80" at bounding box center [382, 147] width 93 height 8
click at [553, 10] on button "登出" at bounding box center [548, 11] width 25 height 12
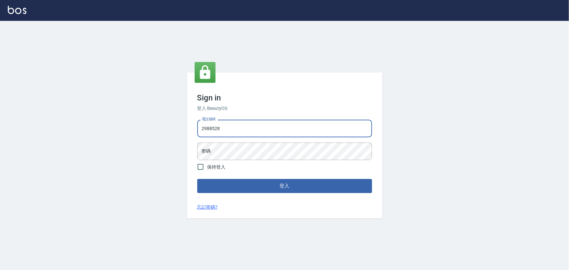
drag, startPoint x: 228, startPoint y: 132, endPoint x: 0, endPoint y: 108, distance: 229.6
click at [36, 118] on div "Sign in 登入 BeautyOS 電話號碼 [PHONE_NUMBER] 電話號碼 密碼 密碼 保持登入 登入 忘記密碼?" at bounding box center [284, 145] width 569 height 249
type input "2306457"
click at [98, 121] on div "Sign in 登入 BeautyOS 電話號碼 2306457 電話號碼 密碼 密碼 保持登入 登入 忘記密碼?" at bounding box center [284, 145] width 569 height 249
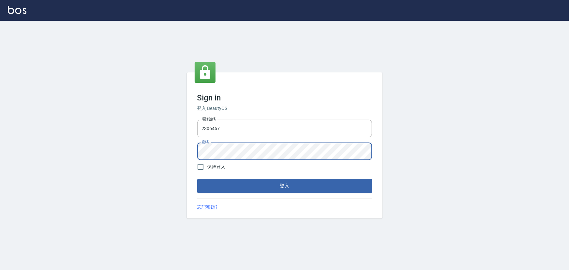
click at [197, 179] on button "登入" at bounding box center [284, 186] width 175 height 14
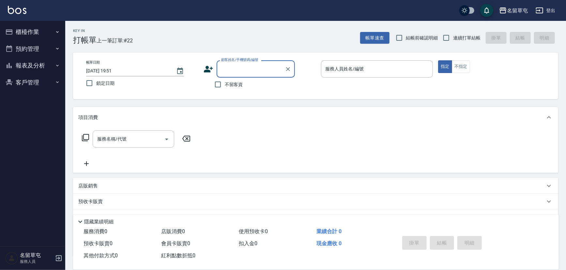
click at [11, 64] on icon "button" at bounding box center [9, 66] width 8 height 8
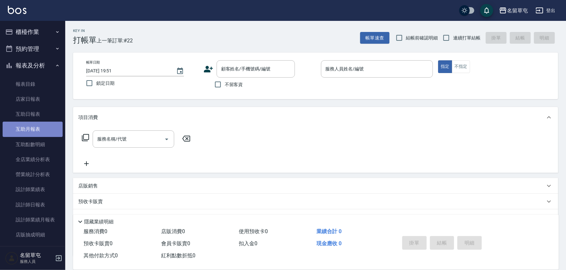
drag, startPoint x: 34, startPoint y: 128, endPoint x: 48, endPoint y: 105, distance: 27.5
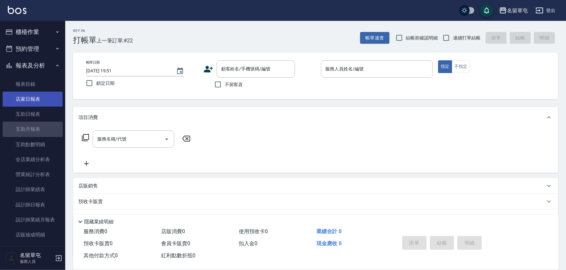
click at [34, 129] on link "互助月報表" at bounding box center [33, 129] width 60 height 15
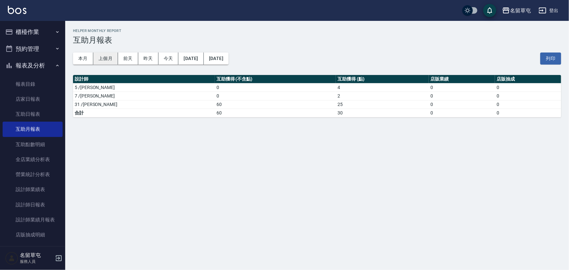
drag, startPoint x: 82, startPoint y: 59, endPoint x: 95, endPoint y: 63, distance: 13.0
click at [81, 58] on button "本月" at bounding box center [83, 59] width 20 height 12
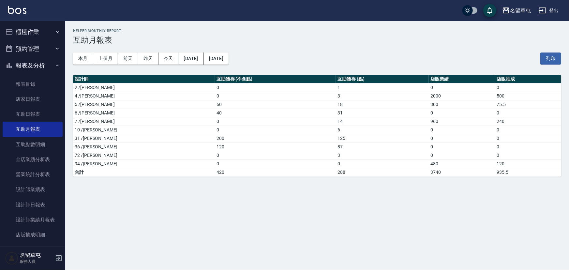
click at [547, 6] on button "登出" at bounding box center [548, 11] width 25 height 12
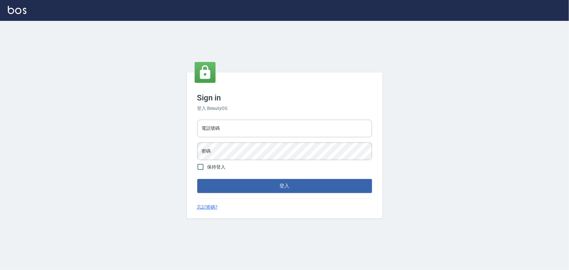
type input "2988528"
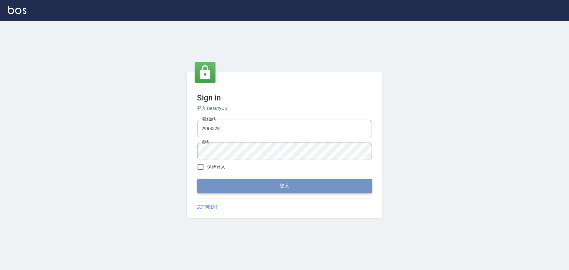
click at [354, 181] on button "登入" at bounding box center [284, 186] width 175 height 14
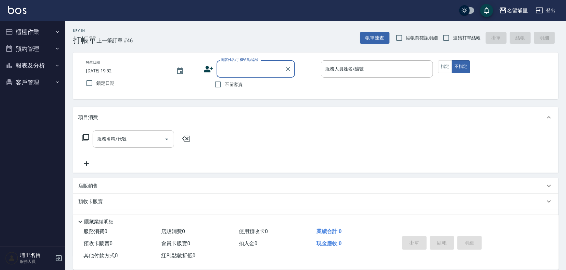
click at [26, 68] on button "報表及分析" at bounding box center [33, 65] width 60 height 17
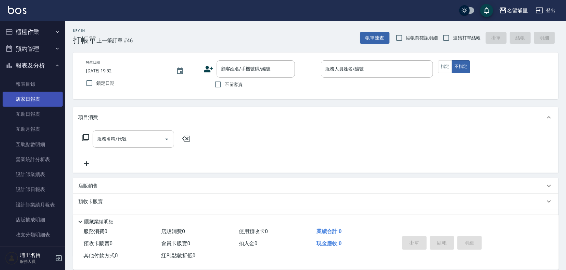
click at [31, 99] on link "店家日報表" at bounding box center [33, 99] width 60 height 15
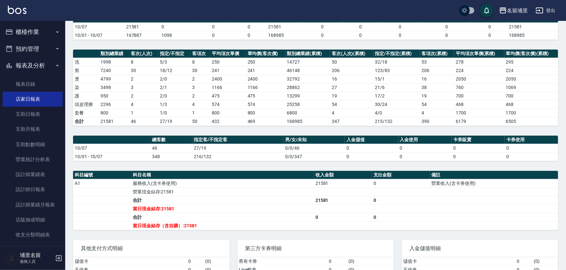
scroll to position [89, 0]
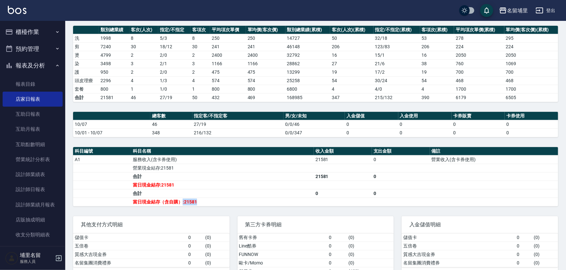
drag, startPoint x: 182, startPoint y: 203, endPoint x: 210, endPoint y: 202, distance: 27.7
click at [210, 202] on td "當日現金結存（含自購）:21581" at bounding box center [222, 202] width 183 height 8
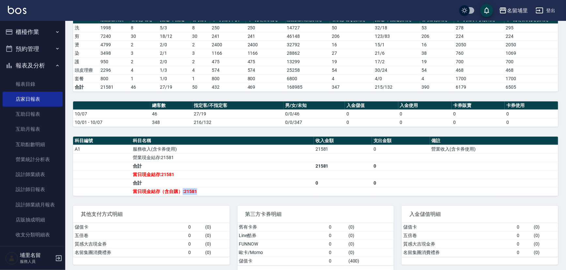
scroll to position [109, 0]
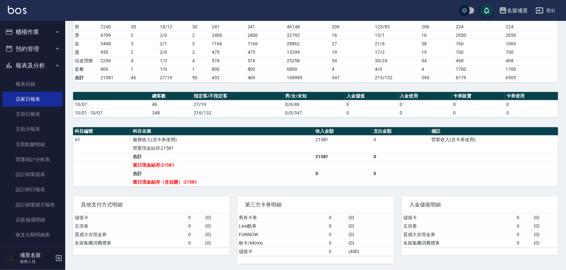
click at [221, 165] on td "當日現金結存:21581" at bounding box center [222, 165] width 183 height 8
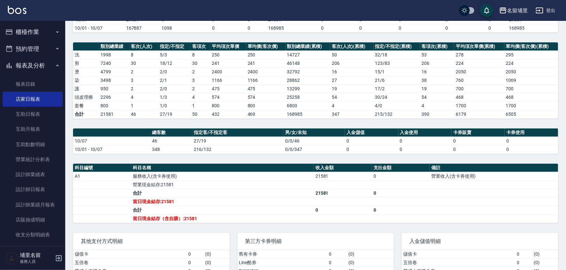
scroll to position [0, 0]
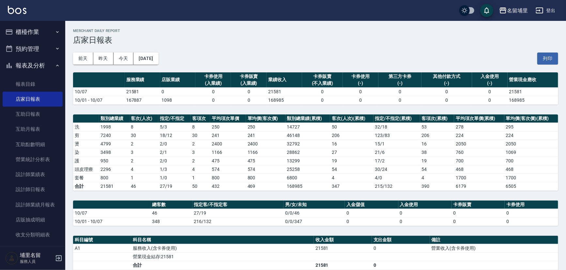
click at [145, 130] on td "8" at bounding box center [143, 127] width 29 height 8
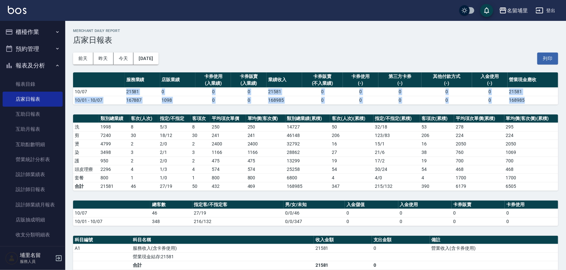
drag, startPoint x: 124, startPoint y: 92, endPoint x: 157, endPoint y: 107, distance: 36.6
click at [157, 107] on div "名留埔里 [DATE] 店家日報表 列印時間： [DATE][PHONE_NUMBER]:53 Merchant Daily Report 店家日報表 [DA…" at bounding box center [315, 200] width 501 height 359
drag, startPoint x: 157, startPoint y: 107, endPoint x: 153, endPoint y: 102, distance: 6.2
click at [157, 106] on div "名留埔里 [DATE] 店家日報表 列印時間： [DATE][PHONE_NUMBER]:53 Merchant Daily Report 店家日報表 [DA…" at bounding box center [315, 200] width 501 height 359
click at [151, 100] on td "167887" at bounding box center [143, 100] width 36 height 8
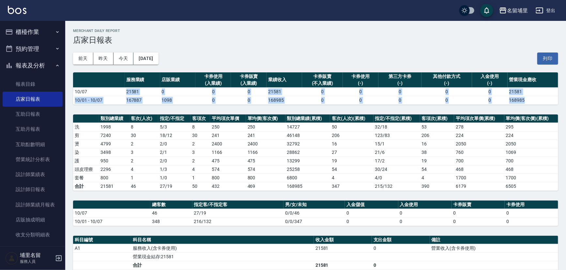
click at [145, 100] on td "167887" at bounding box center [143, 100] width 36 height 8
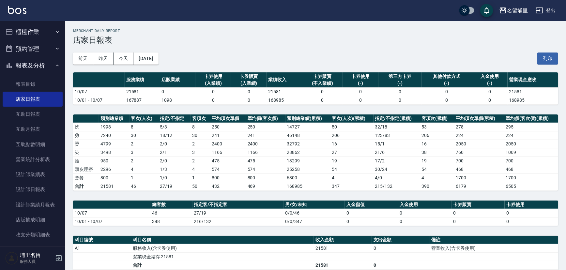
click at [144, 110] on div "名留埔里 [DATE] 店家日報表 列印時間： [DATE][PHONE_NUMBER]:53 Merchant Daily Report 店家日報表 [DA…" at bounding box center [315, 200] width 501 height 359
drag, startPoint x: 123, startPoint y: 102, endPoint x: 146, endPoint y: 101, distance: 23.2
click at [146, 101] on tr "10/01 - 10/07 167887 1098 0 0 168985 0 0 0 0 0 168985" at bounding box center [315, 100] width 485 height 8
click at [146, 101] on td "167887" at bounding box center [143, 100] width 36 height 8
click at [146, 100] on td "167887" at bounding box center [143, 100] width 36 height 8
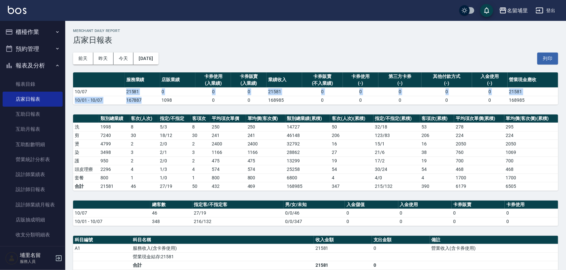
drag, startPoint x: 146, startPoint y: 97, endPoint x: 123, endPoint y: 88, distance: 25.1
click at [123, 88] on tbody "10/07 21581 0 0 0 21581 0 0 0 0 0 21581 10/01 - 10/07 167887 1098 0 0 168985 0 …" at bounding box center [315, 95] width 485 height 17
click at [123, 88] on td "10/07" at bounding box center [99, 91] width 52 height 8
drag, startPoint x: 123, startPoint y: 95, endPoint x: 140, endPoint y: 105, distance: 20.0
click at [140, 105] on div "名留埔里 [DATE] 店家日報表 列印時間： [DATE][PHONE_NUMBER]:53 Merchant Daily Report 店家日報表 [DA…" at bounding box center [315, 200] width 501 height 359
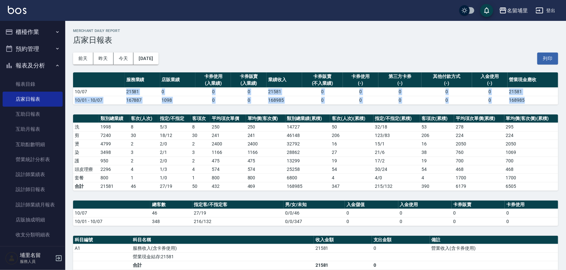
click at [140, 105] on div "名留埔里 [DATE] 店家日報表 列印時間： [DATE][PHONE_NUMBER]:53 Merchant Daily Report 店家日報表 [DA…" at bounding box center [315, 200] width 501 height 359
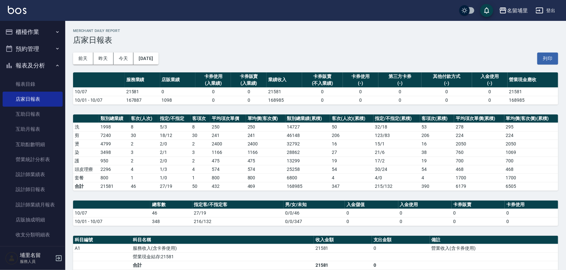
click at [235, 133] on td "241" at bounding box center [228, 135] width 36 height 8
drag, startPoint x: 145, startPoint y: 91, endPoint x: 108, endPoint y: 92, distance: 37.2
click at [108, 92] on tr "10/07 21581 0 0 0 21581 0 0 0 0 0 21581" at bounding box center [315, 91] width 485 height 8
click at [108, 92] on td "10/07" at bounding box center [99, 91] width 52 height 8
drag, startPoint x: 118, startPoint y: 94, endPoint x: 147, endPoint y: 94, distance: 28.7
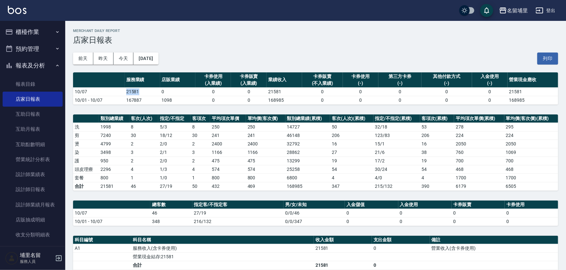
click at [147, 94] on tr "10/07 21581 0 0 0 21581 0 0 0 0 0 21581" at bounding box center [315, 91] width 485 height 8
click at [147, 94] on td "21581" at bounding box center [143, 91] width 36 height 8
drag, startPoint x: 147, startPoint y: 94, endPoint x: 122, endPoint y: 93, distance: 24.8
click at [122, 93] on tr "10/07 21581 0 0 0 21581 0 0 0 0 0 21581" at bounding box center [315, 91] width 485 height 8
click at [122, 93] on td "10/07" at bounding box center [99, 91] width 52 height 8
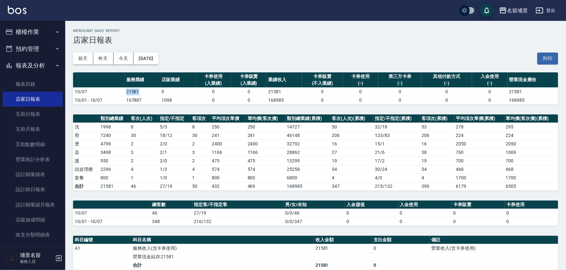
drag, startPoint x: 122, startPoint y: 93, endPoint x: 145, endPoint y: 93, distance: 22.8
click at [145, 93] on tr "10/07 21581 0 0 0 21581 0 0 0 0 0 21581" at bounding box center [315, 91] width 485 height 8
click at [145, 93] on td "21581" at bounding box center [143, 91] width 36 height 8
drag, startPoint x: 145, startPoint y: 93, endPoint x: 140, endPoint y: 93, distance: 4.6
click at [141, 93] on td "21581" at bounding box center [143, 91] width 36 height 8
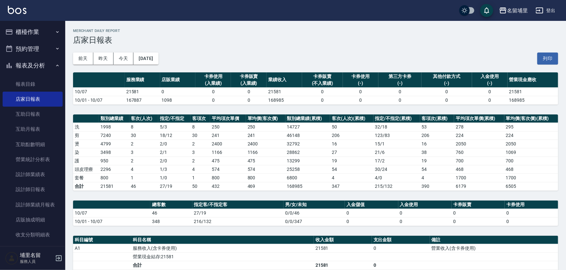
click at [145, 92] on td "21581" at bounding box center [143, 91] width 36 height 8
drag, startPoint x: 157, startPoint y: 92, endPoint x: 169, endPoint y: 92, distance: 11.7
click at [169, 92] on tr "10/07 21581 0 0 0 21581 0 0 0 0 0 21581" at bounding box center [315, 91] width 485 height 8
click at [169, 92] on td "0" at bounding box center [178, 91] width 36 height 8
drag, startPoint x: 144, startPoint y: 166, endPoint x: 118, endPoint y: 165, distance: 26.1
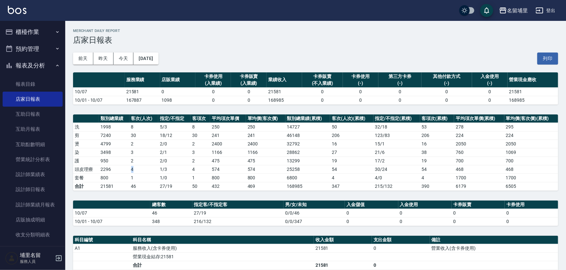
click at [118, 165] on tr "頭皮理療 2296 4 1 / 3 4 574 574 25258 54 30 / 24 54 468 468" at bounding box center [315, 169] width 485 height 8
click at [118, 165] on td "2296" at bounding box center [114, 169] width 30 height 8
drag, startPoint x: 159, startPoint y: 102, endPoint x: 174, endPoint y: 100, distance: 15.4
click at [174, 100] on tr "10/01 - 10/07 167887 1098 0 0 168985 0 0 0 0 0 168985" at bounding box center [315, 100] width 485 height 8
click at [174, 100] on td "1098" at bounding box center [178, 100] width 36 height 8
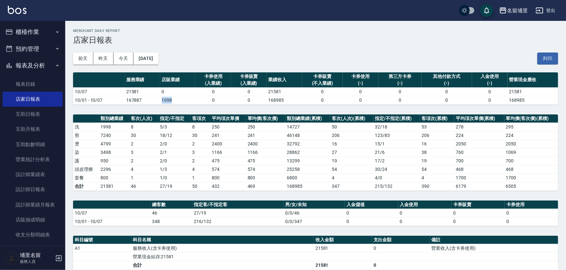
drag, startPoint x: 176, startPoint y: 100, endPoint x: 159, endPoint y: 101, distance: 16.4
click at [160, 101] on td "1098" at bounding box center [178, 100] width 36 height 8
drag, startPoint x: 157, startPoint y: 91, endPoint x: 173, endPoint y: 99, distance: 17.4
click at [173, 99] on tbody "10/07 21581 0 0 0 21581 0 0 0 0 0 21581 10/01 - 10/07 167887 1098 0 0 168985 0 …" at bounding box center [315, 95] width 485 height 17
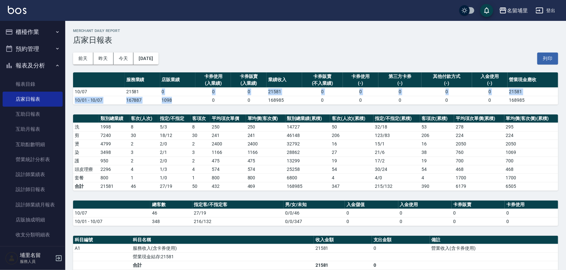
click at [173, 99] on td "1098" at bounding box center [178, 100] width 36 height 8
drag, startPoint x: 174, startPoint y: 101, endPoint x: 160, endPoint y: 92, distance: 17.0
click at [160, 92] on tbody "10/07 21581 0 0 0 21581 0 0 0 0 0 21581 10/01 - 10/07 167887 1098 0 0 168985 0 …" at bounding box center [315, 95] width 485 height 17
click at [160, 92] on td "0" at bounding box center [178, 91] width 36 height 8
click at [161, 93] on td "0" at bounding box center [178, 91] width 36 height 8
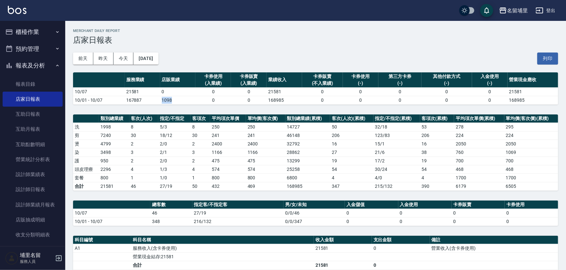
drag, startPoint x: 178, startPoint y: 103, endPoint x: 152, endPoint y: 97, distance: 27.3
click at [152, 97] on tr "10/01 - 10/07 167887 1098 0 0 168985 0 0 0 0 0 168985" at bounding box center [315, 100] width 485 height 8
click at [152, 97] on td "167887" at bounding box center [143, 100] width 36 height 8
drag, startPoint x: 155, startPoint y: 90, endPoint x: 173, endPoint y: 99, distance: 20.3
click at [173, 99] on tbody "10/07 21581 0 0 0 21581 0 0 0 0 0 21581 10/01 - 10/07 167887 1098 0 0 168985 0 …" at bounding box center [315, 95] width 485 height 17
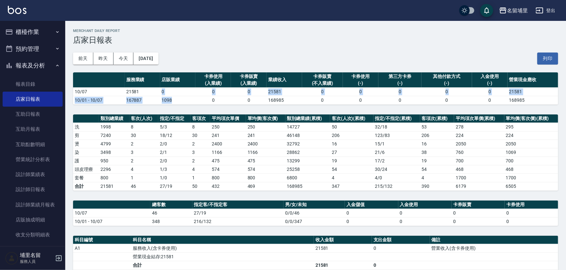
click at [173, 99] on td "1098" at bounding box center [178, 100] width 36 height 8
drag, startPoint x: 173, startPoint y: 100, endPoint x: 158, endPoint y: 92, distance: 17.1
click at [158, 92] on tbody "10/07 21581 0 0 0 21581 0 0 0 0 0 21581 10/01 - 10/07 167887 1098 0 0 168985 0 …" at bounding box center [315, 95] width 485 height 17
click at [158, 92] on td "21581" at bounding box center [143, 91] width 36 height 8
drag, startPoint x: 159, startPoint y: 91, endPoint x: 168, endPoint y: 93, distance: 9.0
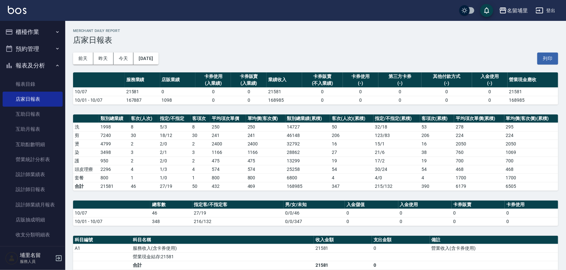
click at [159, 91] on tr "10/07 21581 0 0 0 21581 0 0 0 0 0 21581" at bounding box center [315, 91] width 485 height 8
drag, startPoint x: 173, startPoint y: 95, endPoint x: 175, endPoint y: 98, distance: 4.0
click at [175, 98] on tbody "10/07 21581 0 0 0 21581 0 0 0 0 0 21581 10/01 - 10/07 167887 1098 0 0 168985 0 …" at bounding box center [315, 95] width 485 height 17
click at [175, 100] on td "1098" at bounding box center [178, 100] width 36 height 8
drag, startPoint x: 154, startPoint y: 102, endPoint x: 183, endPoint y: 100, distance: 29.4
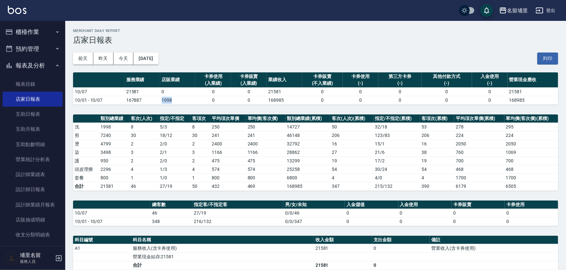
click at [183, 100] on tr "10/01 - 10/07 167887 1098 0 0 168985 0 0 0 0 0 168985" at bounding box center [315, 100] width 485 height 8
click at [183, 100] on td "1098" at bounding box center [178, 100] width 36 height 8
click at [147, 55] on button "[DATE]" at bounding box center [145, 59] width 25 height 12
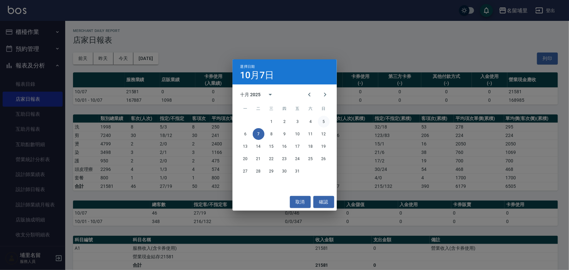
click at [325, 121] on button "5" at bounding box center [324, 122] width 12 height 12
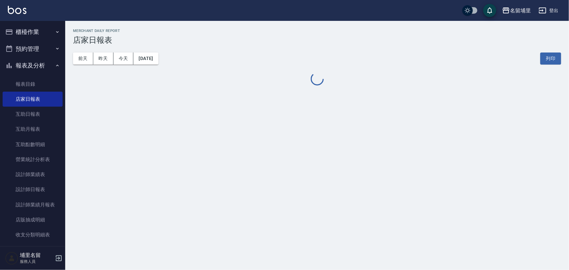
click at [41, 34] on button "櫃檯作業" at bounding box center [33, 31] width 60 height 17
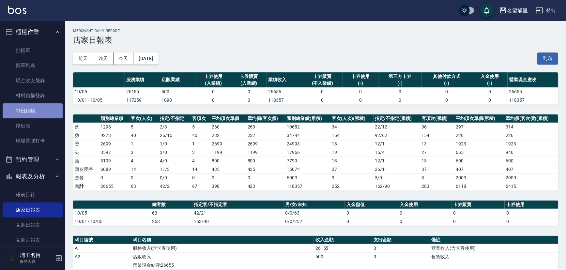
click at [39, 113] on link "每日結帳" at bounding box center [33, 110] width 60 height 15
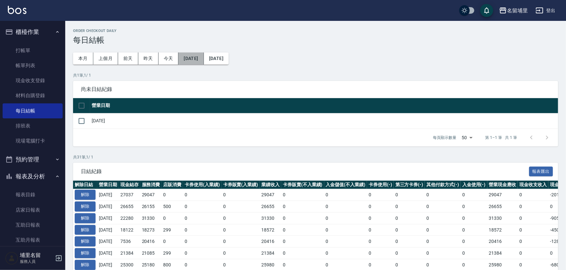
click at [198, 57] on button "[DATE]" at bounding box center [190, 59] width 25 height 12
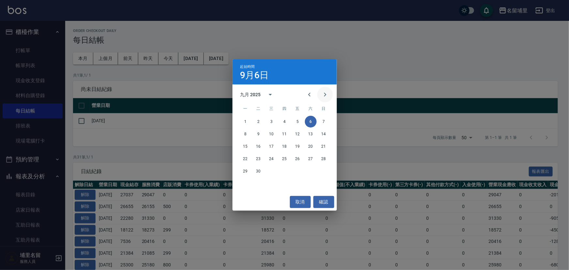
click at [326, 95] on icon "Next month" at bounding box center [325, 95] width 2 height 4
click at [324, 121] on button "5" at bounding box center [324, 122] width 12 height 12
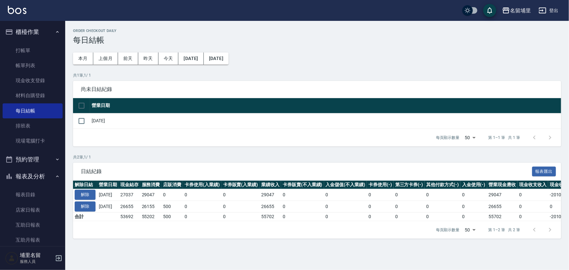
click at [252, 56] on div "Order checkout daily 每日結帳 本月 上個月 [DATE] [DATE] [DATE] [DATE] [DATE] 共 1 筆, 1 / …" at bounding box center [317, 134] width 504 height 226
click at [229, 58] on button "[DATE]" at bounding box center [216, 59] width 25 height 12
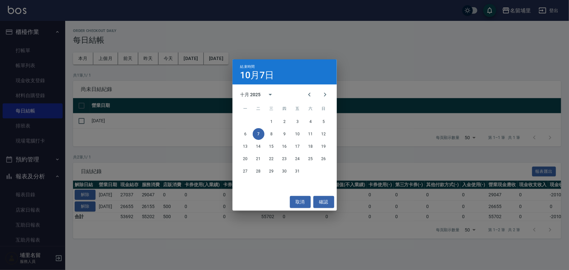
click at [199, 94] on div "結束時間 [DATE] 十月 2025 一 二 三 四 五 六 日 1 2 3 4 5 6 7 8 9 10 11 12 13 14 15 16 17 18 …" at bounding box center [284, 135] width 569 height 270
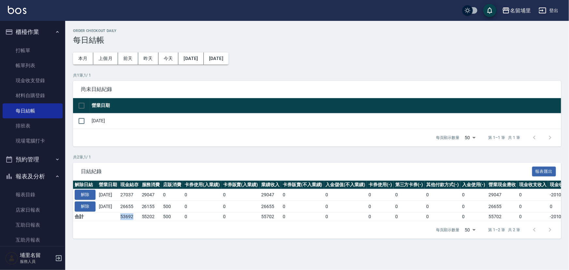
drag, startPoint x: 119, startPoint y: 215, endPoint x: 143, endPoint y: 215, distance: 23.8
click at [143, 215] on tr "合計 53692 55202 500 0 0 55702 0 0 0 0 0 0 55702 0 -2010 0" at bounding box center [367, 216] width 589 height 8
click at [140, 215] on td "53692" at bounding box center [130, 216] width 22 height 8
drag, startPoint x: 143, startPoint y: 215, endPoint x: 109, endPoint y: 217, distance: 34.6
click at [109, 217] on tr "合計 53692 55202 500 0 0 55702 0 0 0 0 0 0 55702 0 -2010 0" at bounding box center [367, 216] width 589 height 8
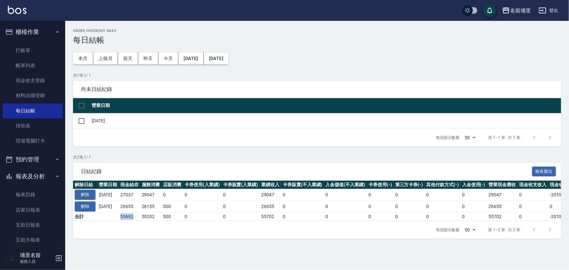
click at [114, 215] on td at bounding box center [108, 216] width 22 height 8
drag, startPoint x: 118, startPoint y: 215, endPoint x: 142, endPoint y: 215, distance: 23.8
click at [142, 215] on tr "合計 53692 55202 500 0 0 55702 0 0 0 0 0 0 55702 0 -2010 0" at bounding box center [367, 216] width 589 height 8
drag, startPoint x: 142, startPoint y: 215, endPoint x: 142, endPoint y: 211, distance: 3.6
click at [140, 214] on td "53692" at bounding box center [130, 216] width 22 height 8
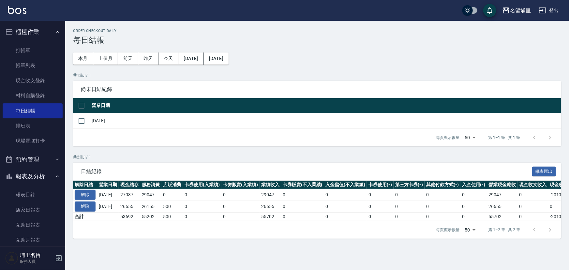
click at [140, 208] on td "26655" at bounding box center [130, 207] width 22 height 12
drag, startPoint x: 142, startPoint y: 208, endPoint x: 125, endPoint y: 192, distance: 22.8
click at [125, 192] on tbody "解除 [DATE] 27037 29047 0 0 0 29047 0 0 0 0 0 0 29047 0 -2010 0 [DATE] 解除 [DATE] …" at bounding box center [367, 205] width 589 height 32
click at [125, 192] on td "27037" at bounding box center [130, 195] width 22 height 12
drag, startPoint x: 127, startPoint y: 195, endPoint x: 143, endPoint y: 209, distance: 21.6
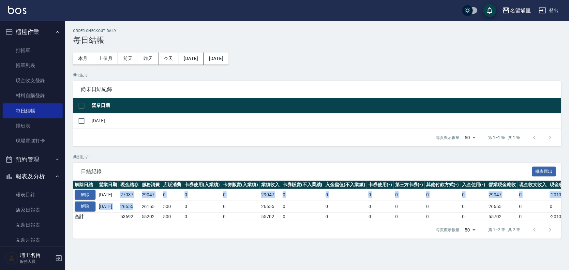
click at [143, 209] on tbody "解除 [DATE] 27037 29047 0 0 0 29047 0 0 0 0 0 0 29047 0 -2010 0 [DATE] 解除 [DATE] …" at bounding box center [367, 205] width 589 height 32
click at [140, 209] on td "26655" at bounding box center [130, 207] width 22 height 12
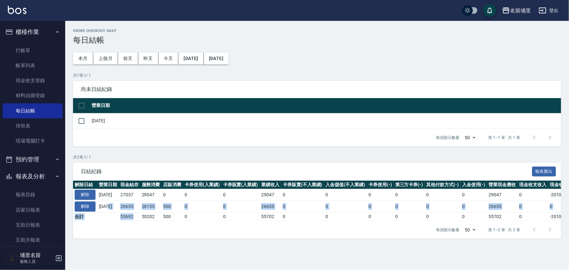
drag, startPoint x: 143, startPoint y: 218, endPoint x: 110, endPoint y: 211, distance: 34.7
click at [110, 211] on tbody "解除 [DATE] 27037 29047 0 0 0 29047 0 0 0 0 0 0 29047 0 -2010 0 [DATE] 解除 [DATE] …" at bounding box center [367, 205] width 589 height 32
click at [110, 211] on td "[DATE]" at bounding box center [108, 207] width 22 height 12
drag, startPoint x: 139, startPoint y: 214, endPoint x: 146, endPoint y: 214, distance: 7.5
click at [146, 214] on tr "合計 53692 55202 500 0 0 55702 0 0 0 0 0 0 55702 0 -2010 0" at bounding box center [367, 216] width 589 height 8
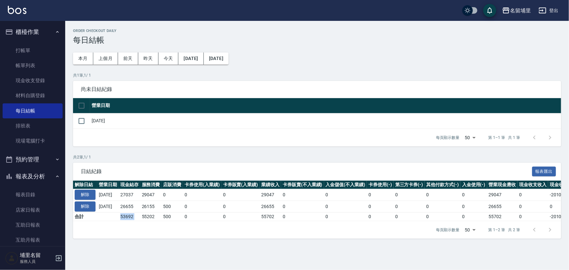
click at [146, 214] on td "55202" at bounding box center [151, 216] width 22 height 8
click at [140, 195] on td "27037" at bounding box center [130, 195] width 22 height 12
drag, startPoint x: 149, startPoint y: 178, endPoint x: 158, endPoint y: 143, distance: 35.7
click at [150, 176] on div "日結紀錄 報表匯出" at bounding box center [317, 172] width 488 height 18
click at [134, 136] on div "每頁顯示數量 50 50 第 1–1 筆 共 1 筆" at bounding box center [317, 138] width 488 height 18
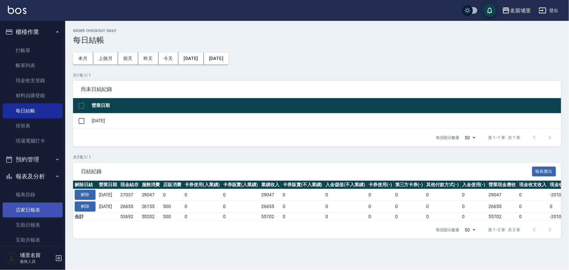
click at [24, 209] on link "店家日報表" at bounding box center [33, 210] width 60 height 15
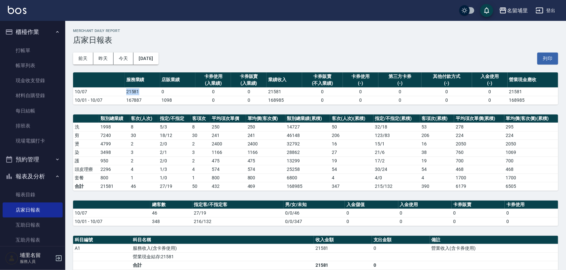
drag, startPoint x: 150, startPoint y: 93, endPoint x: 117, endPoint y: 93, distance: 32.9
click at [117, 93] on tr "10/07 21581 0 0 0 21581 0 0 0 0 0 21581" at bounding box center [315, 91] width 485 height 8
click at [117, 93] on td "10/07" at bounding box center [99, 91] width 52 height 8
click at [35, 109] on link "每日結帳" at bounding box center [33, 110] width 60 height 15
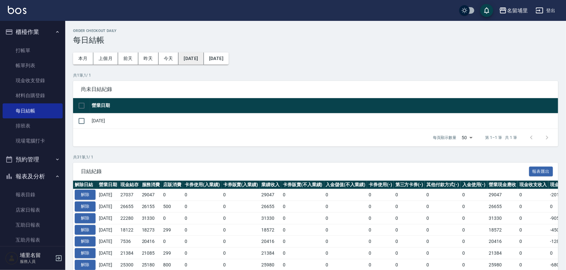
click at [203, 57] on button "[DATE]" at bounding box center [190, 59] width 25 height 12
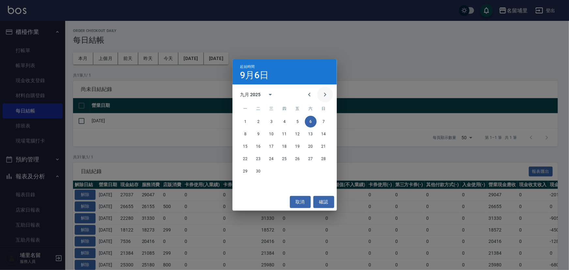
click at [325, 97] on icon "Next month" at bounding box center [325, 95] width 8 height 8
click at [325, 121] on button "5" at bounding box center [324, 122] width 12 height 12
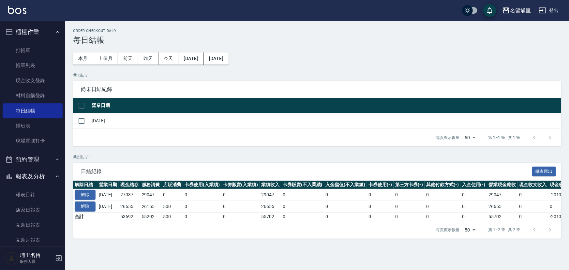
click at [248, 102] on th "營業日期" at bounding box center [325, 105] width 471 height 15
